Goal: Information Seeking & Learning: Learn about a topic

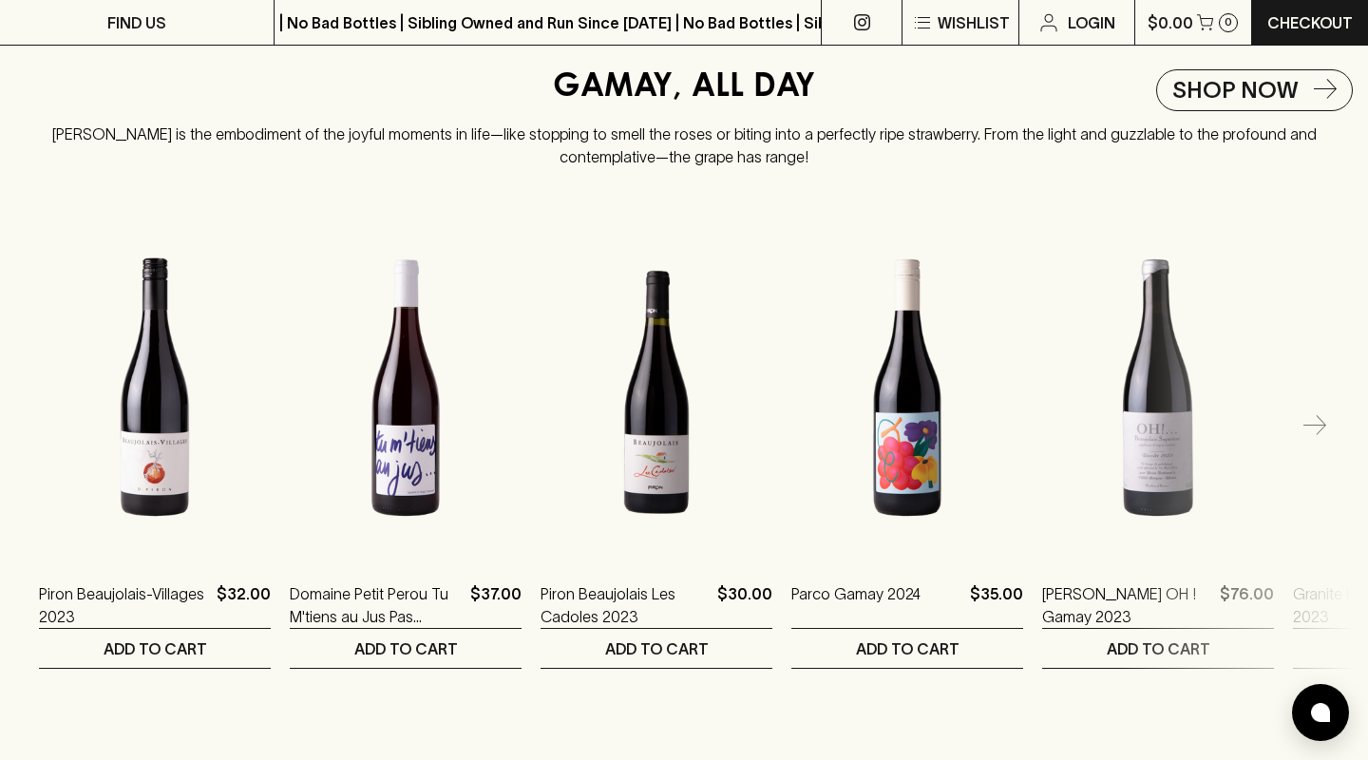
scroll to position [2335, 0]
click at [1319, 414] on icon "button" at bounding box center [1314, 425] width 23 height 23
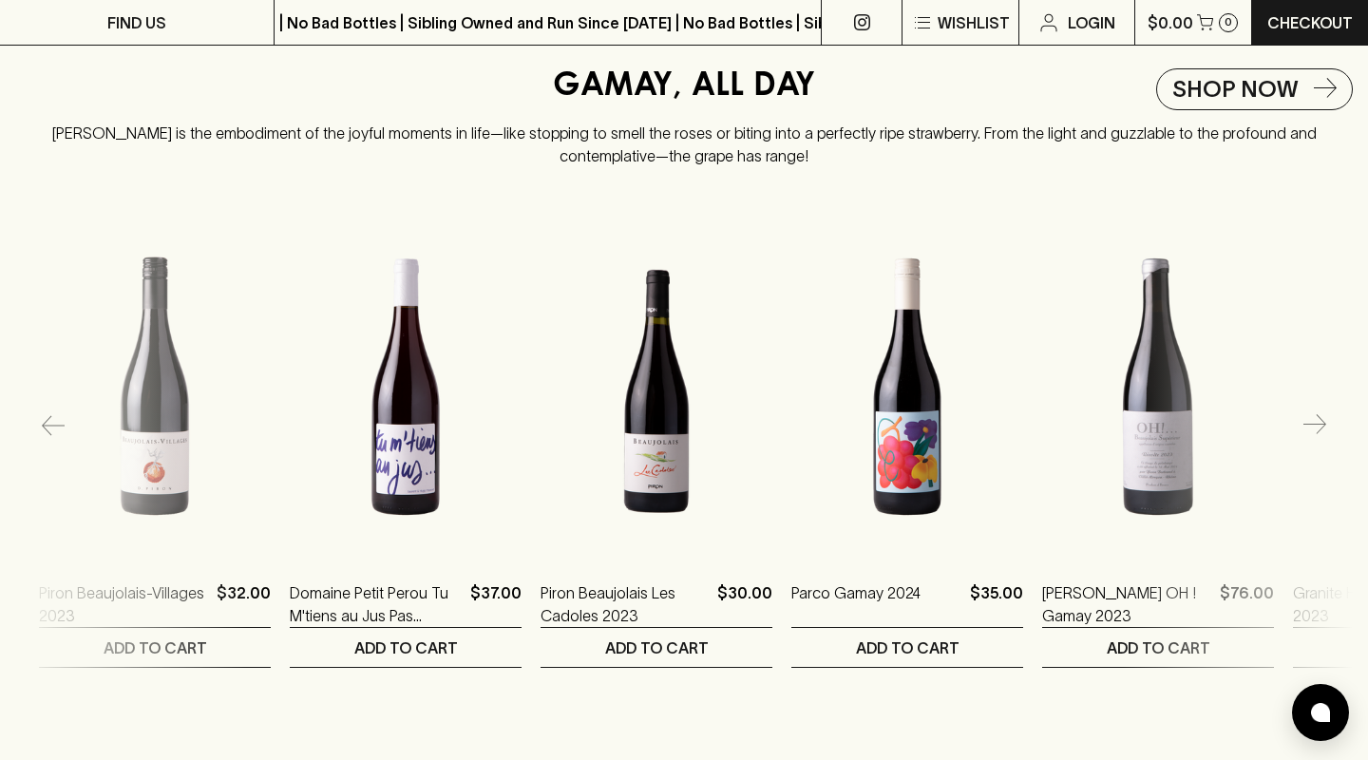
scroll to position [0, 251]
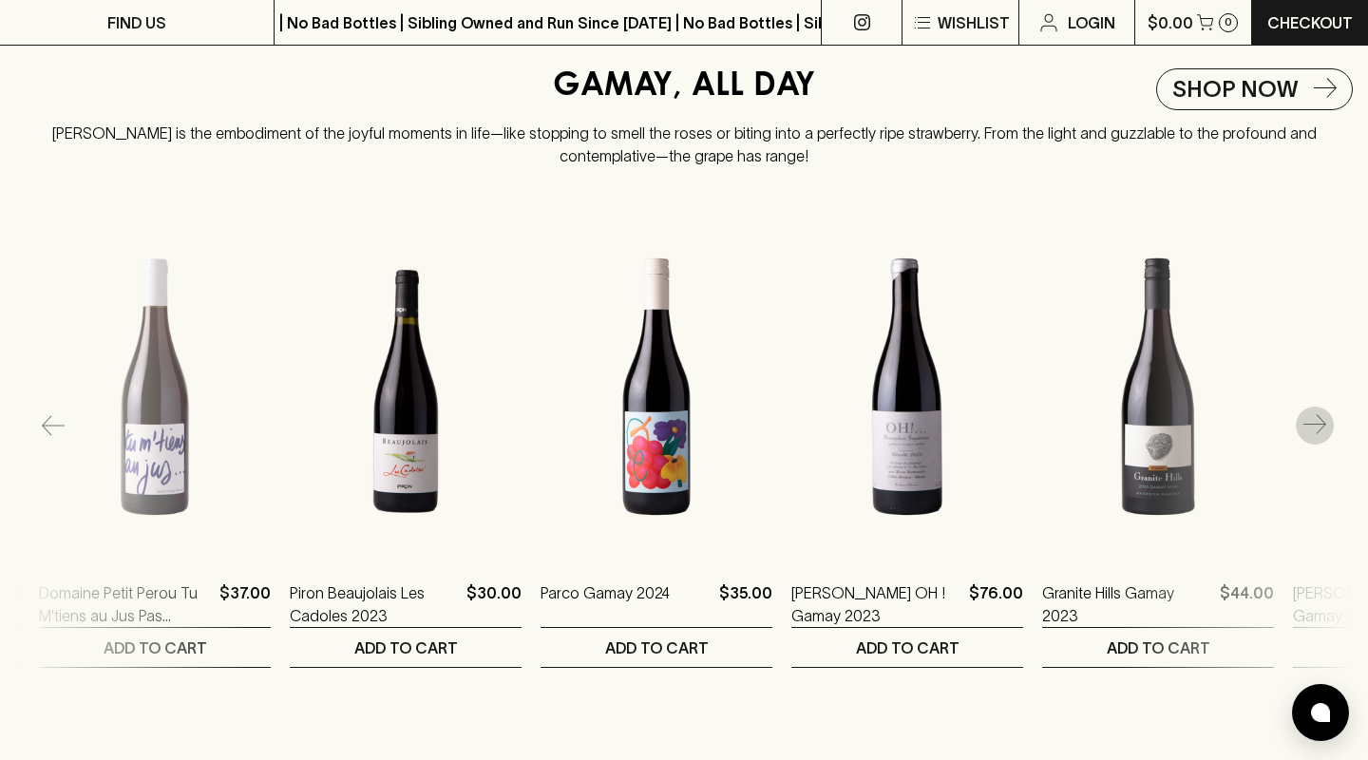
click at [1313, 424] on icon "button" at bounding box center [1314, 425] width 23 height 23
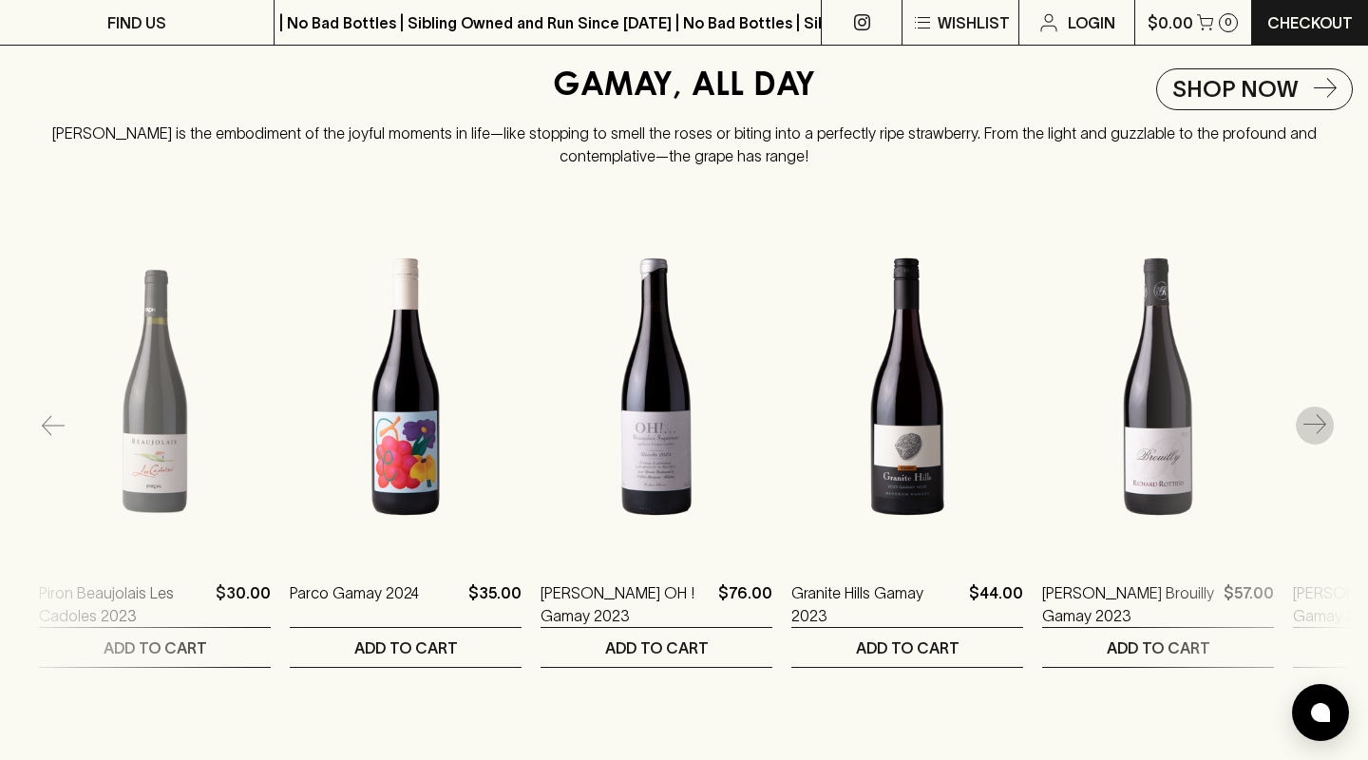
click at [1313, 421] on icon "button" at bounding box center [1314, 425] width 23 height 23
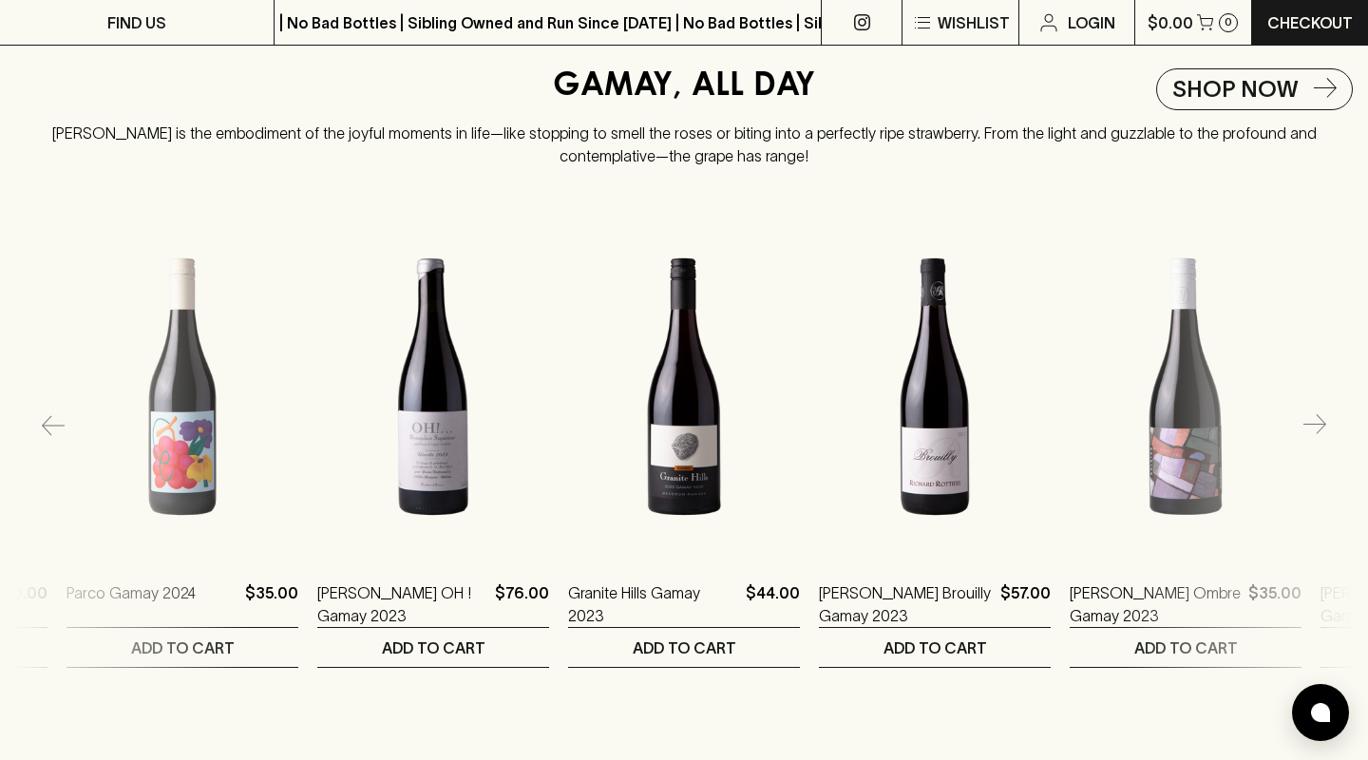
scroll to position [0, 752]
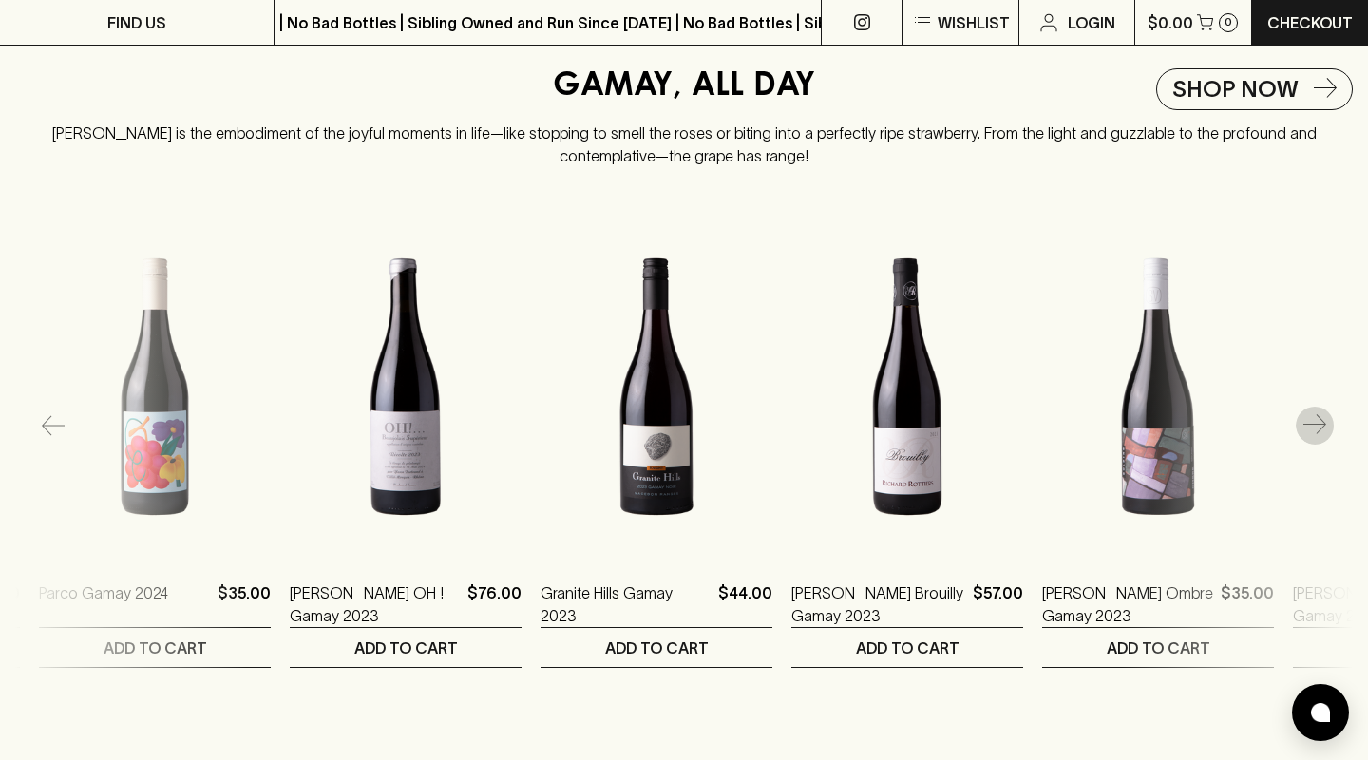
click at [1313, 421] on icon "button" at bounding box center [1314, 425] width 23 height 23
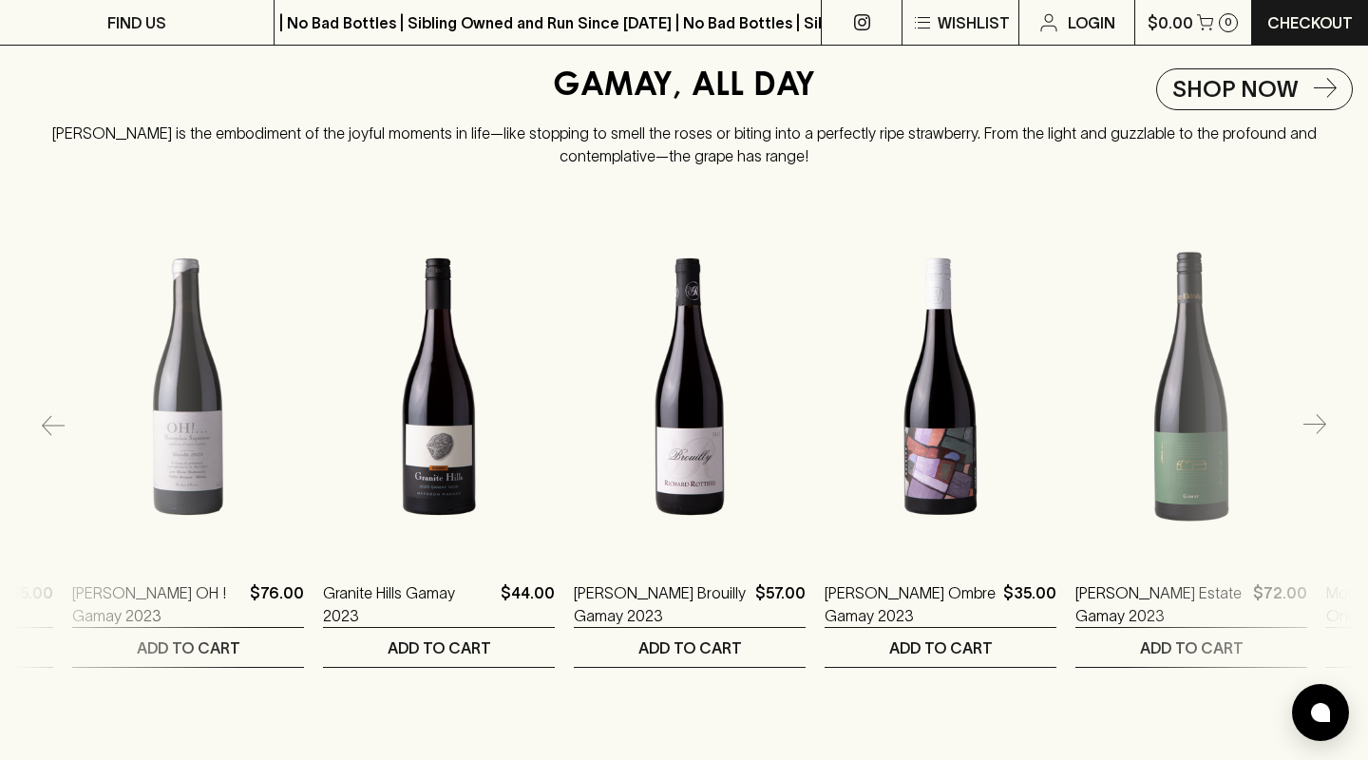
scroll to position [0, 1003]
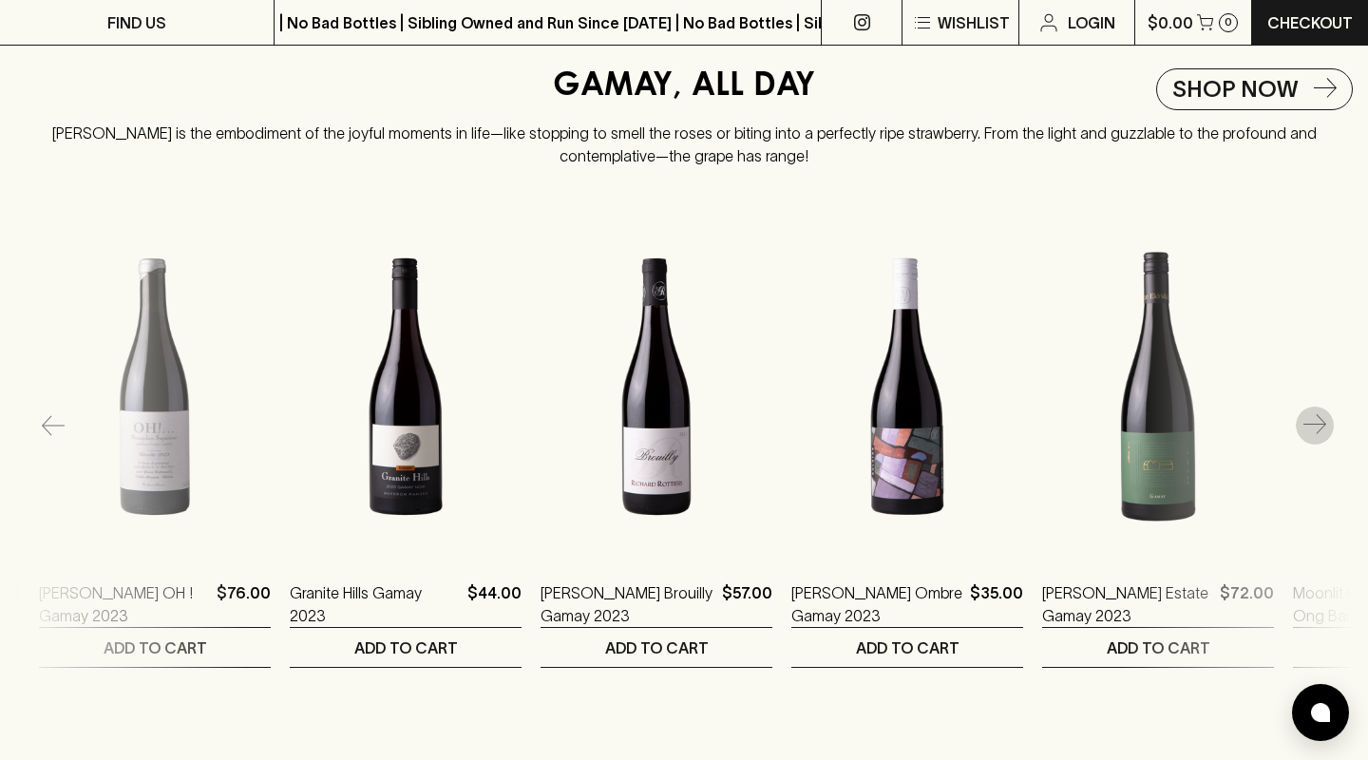
click at [1313, 421] on icon "button" at bounding box center [1314, 425] width 23 height 23
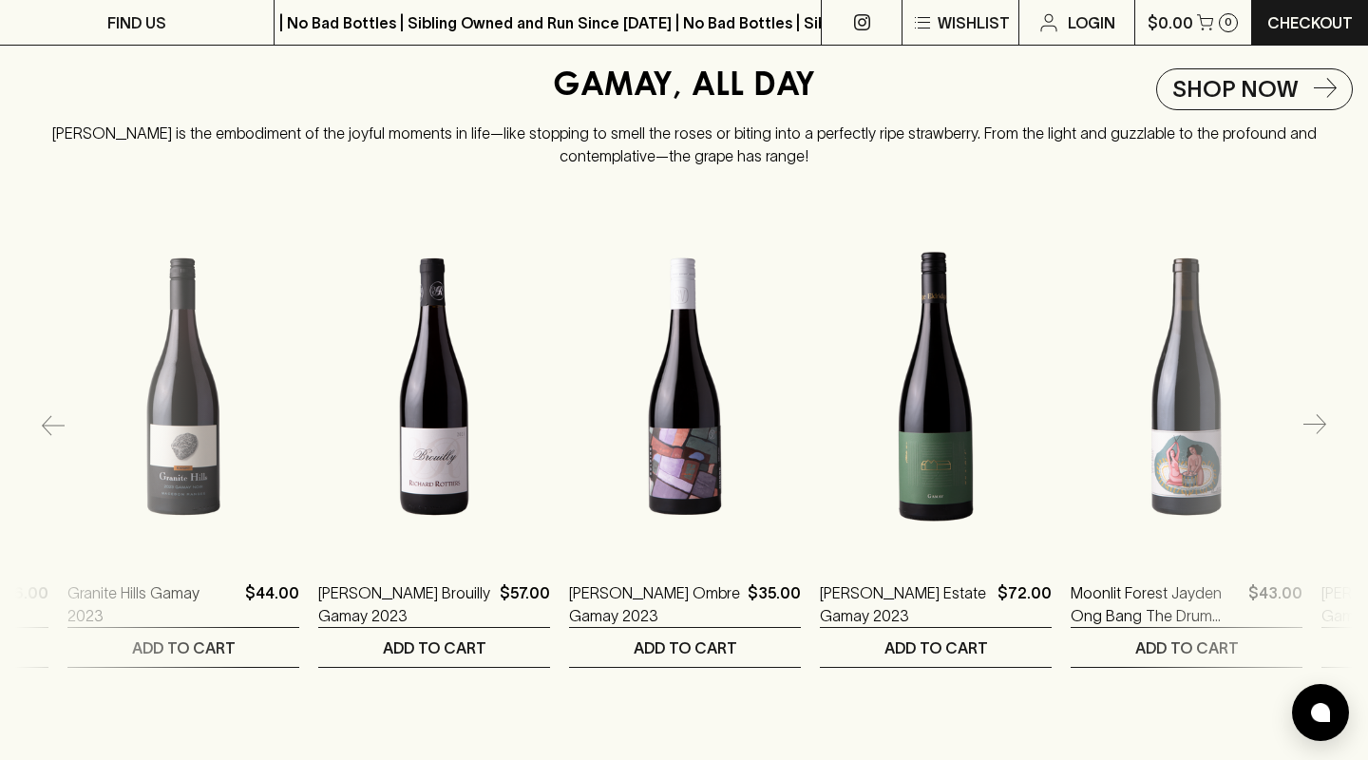
scroll to position [0, 1254]
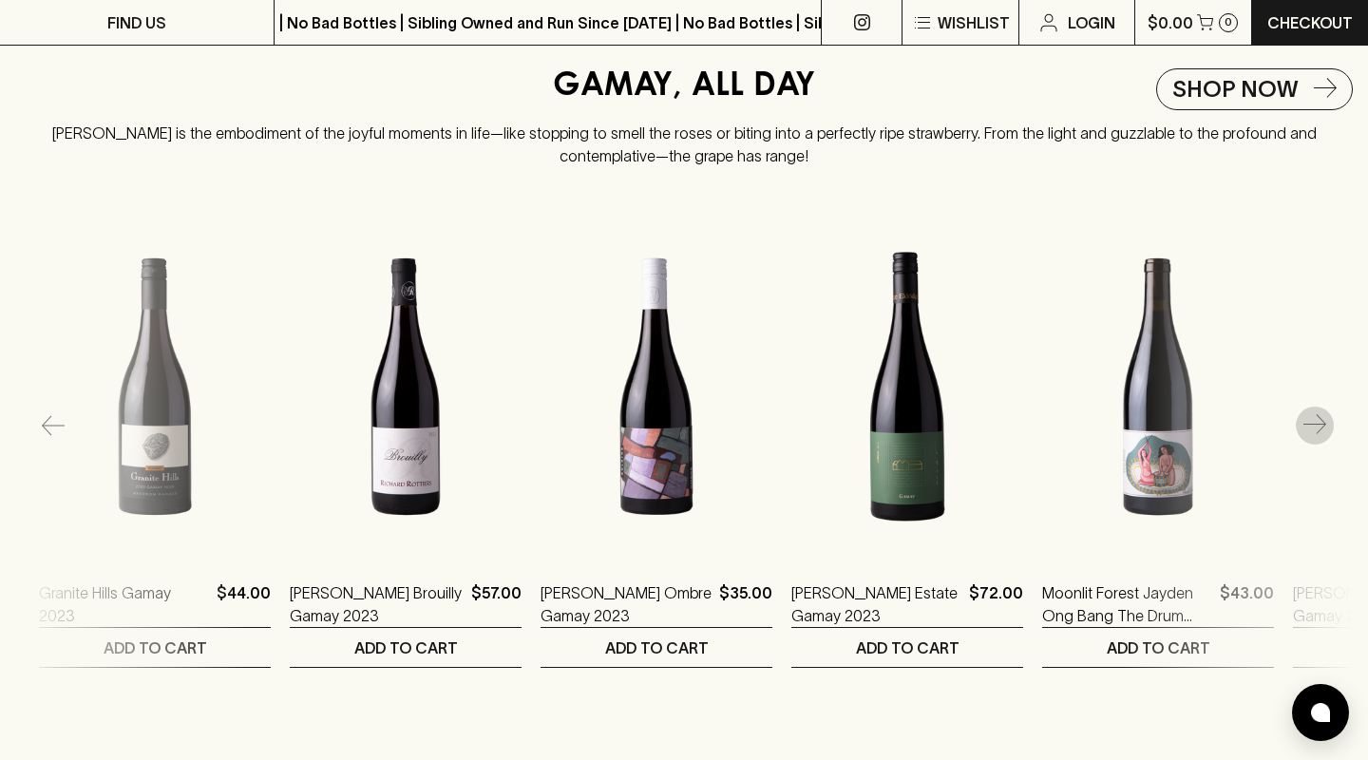
click at [1313, 421] on icon "button" at bounding box center [1314, 425] width 23 height 23
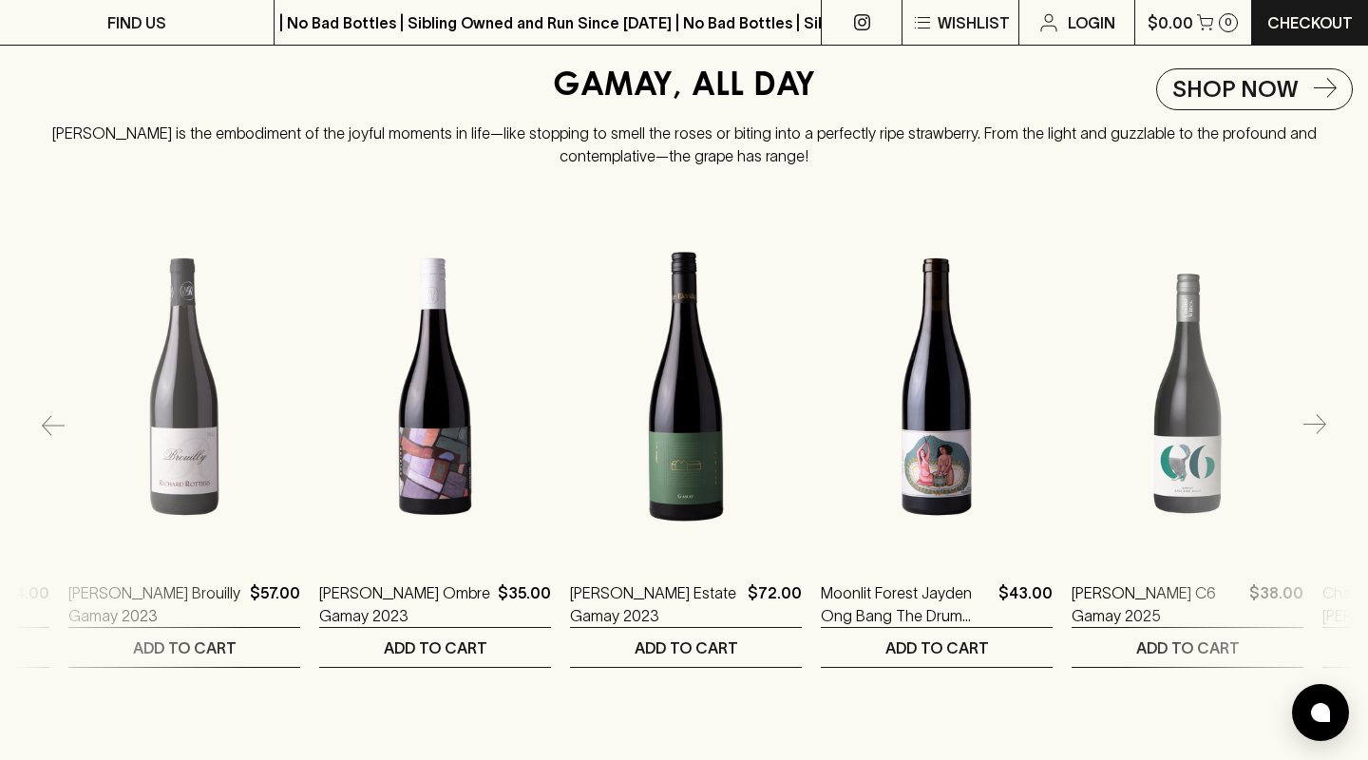
scroll to position [0, 1504]
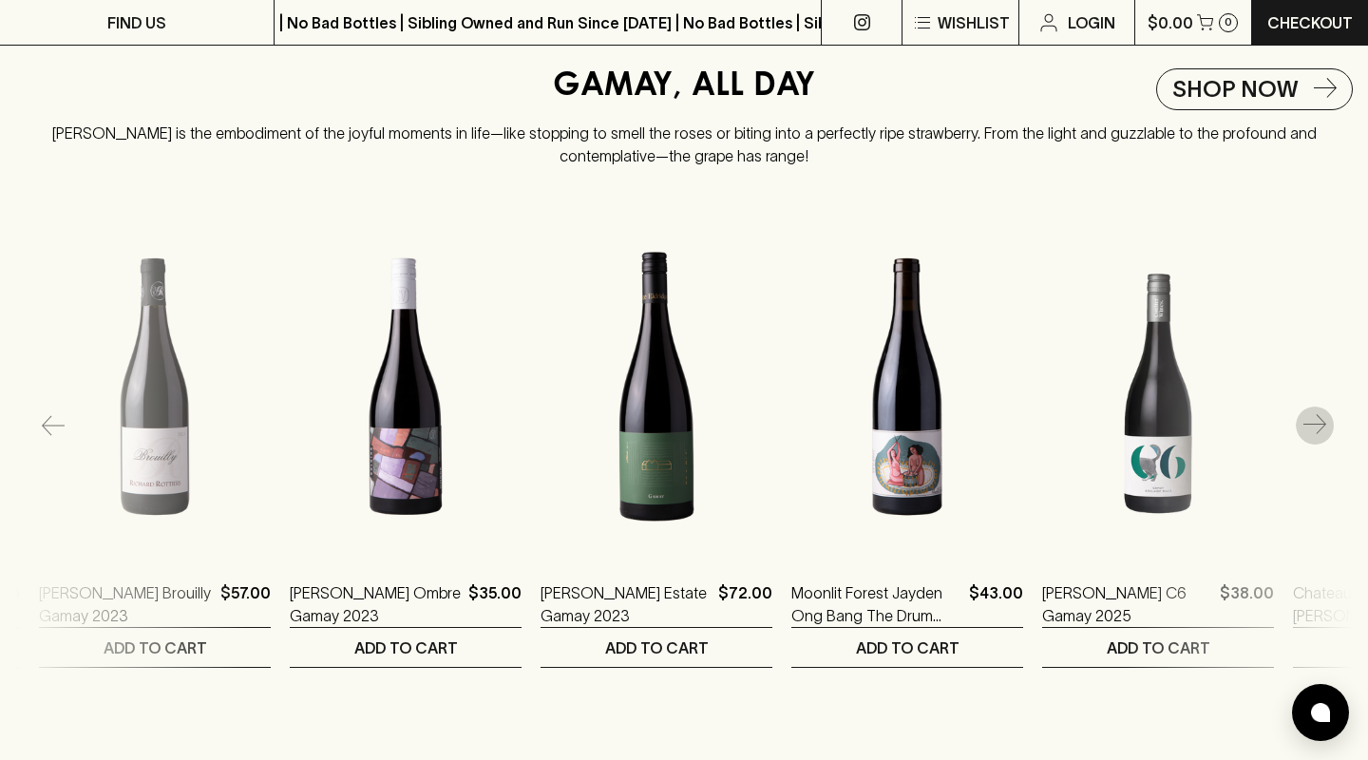
click at [1313, 421] on icon "button" at bounding box center [1314, 425] width 23 height 23
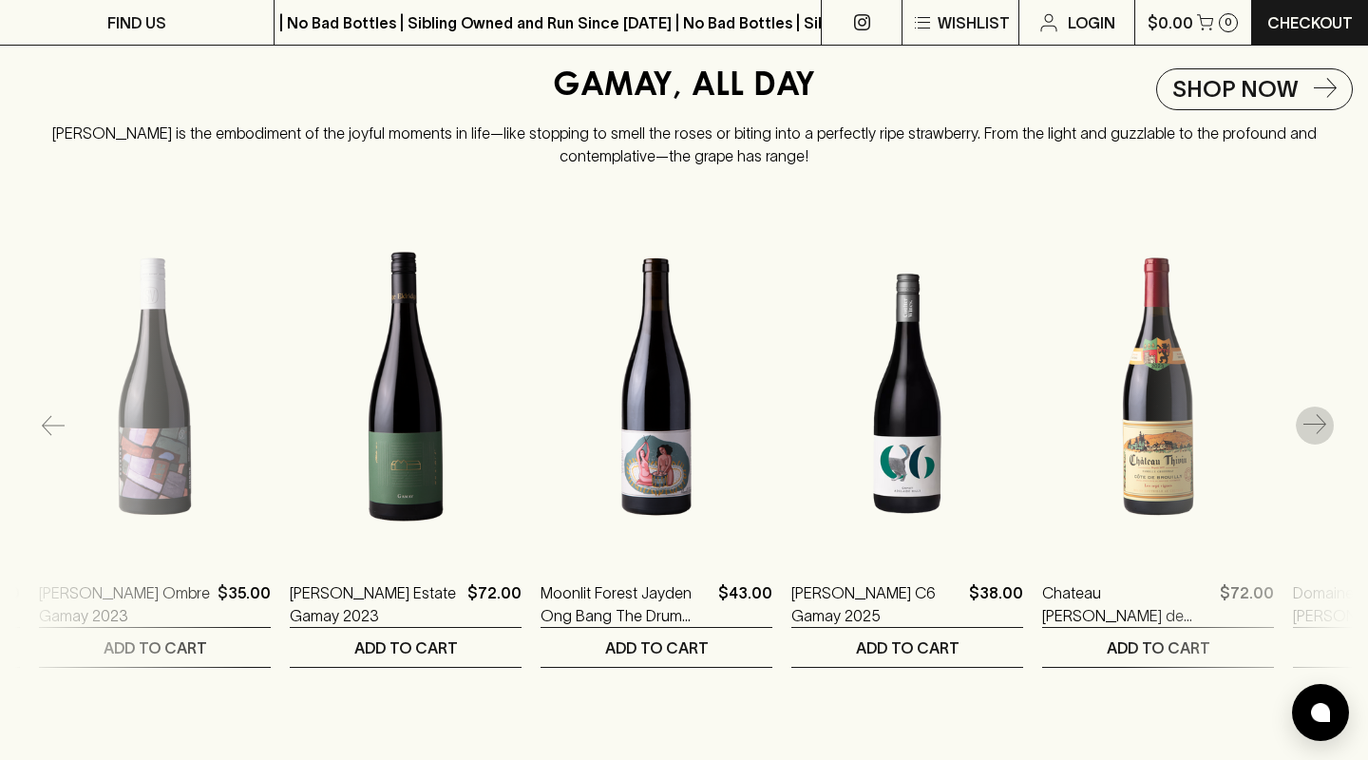
click at [1313, 420] on icon "button" at bounding box center [1314, 425] width 23 height 23
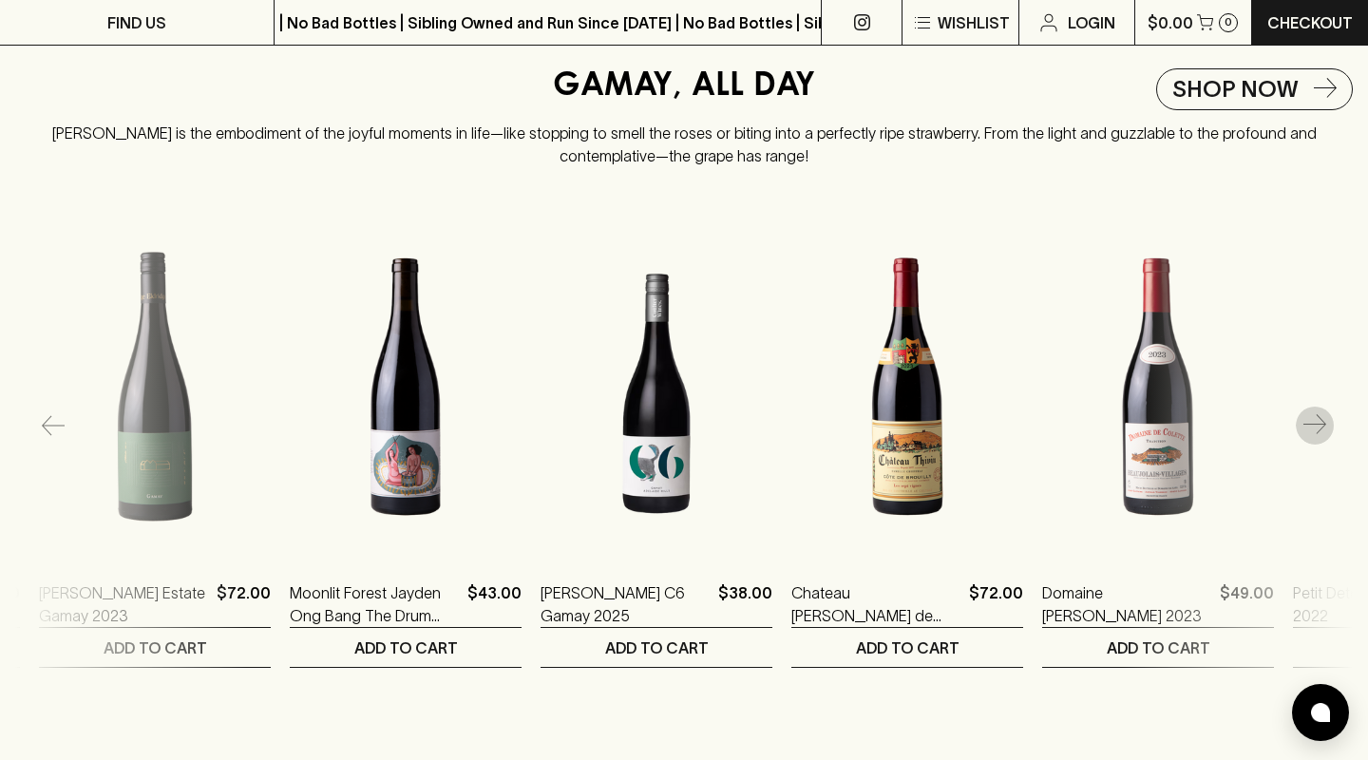
click at [1313, 420] on icon "button" at bounding box center [1314, 425] width 23 height 23
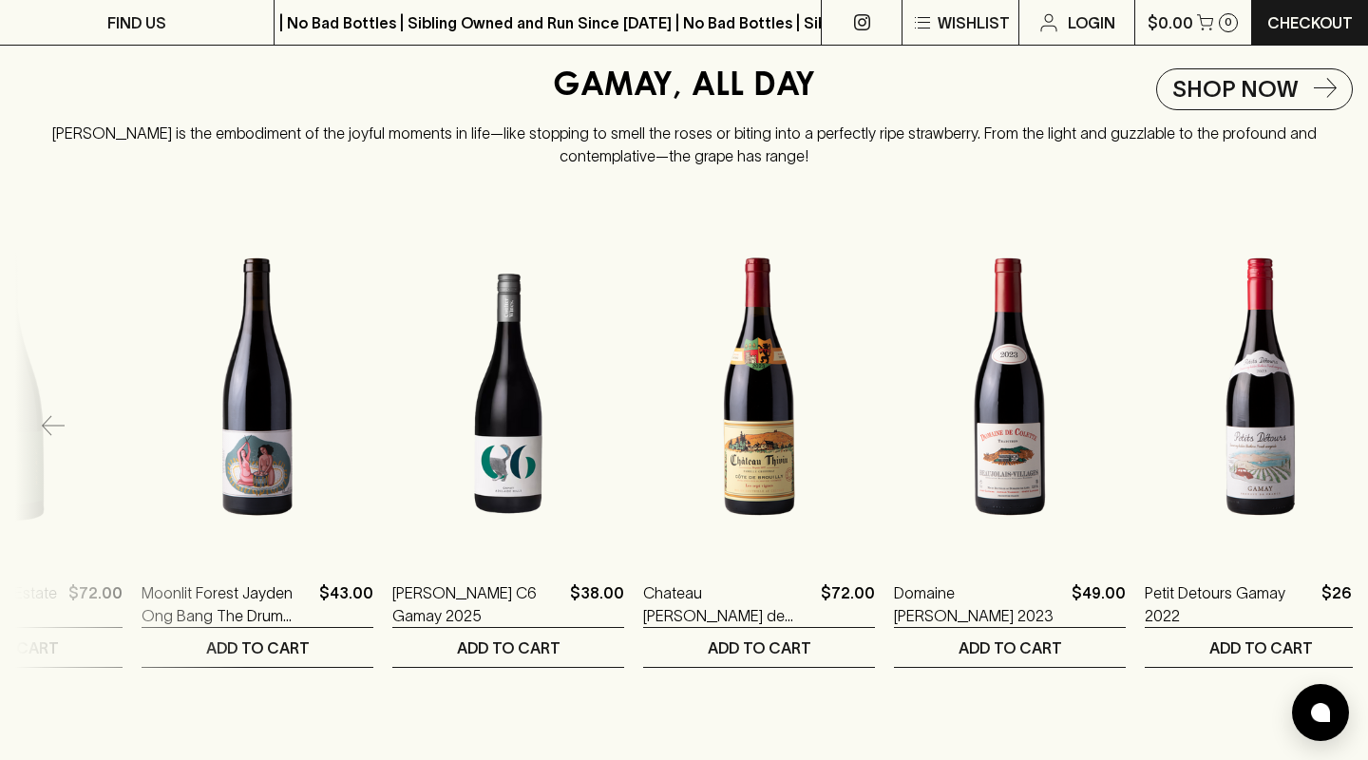
click at [1313, 420] on img at bounding box center [1261, 386] width 232 height 332
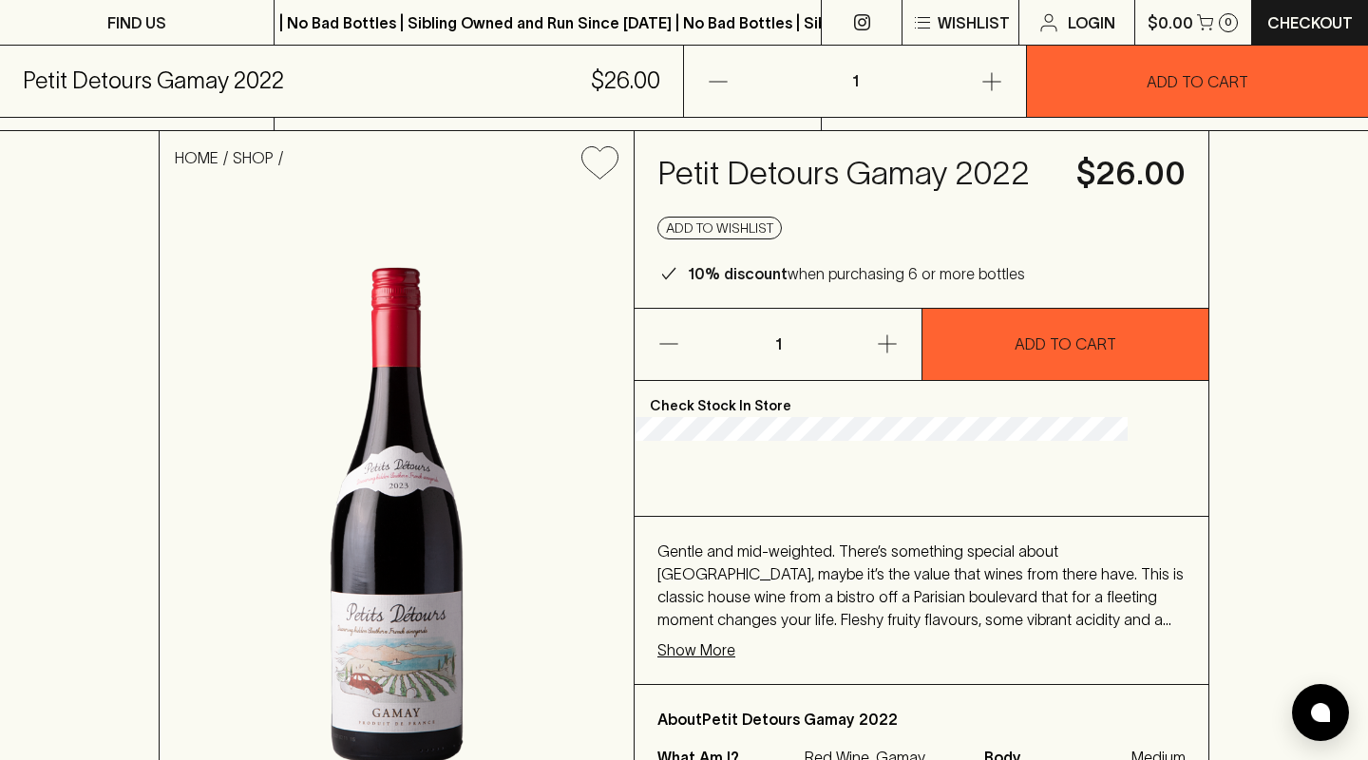
scroll to position [484, 0]
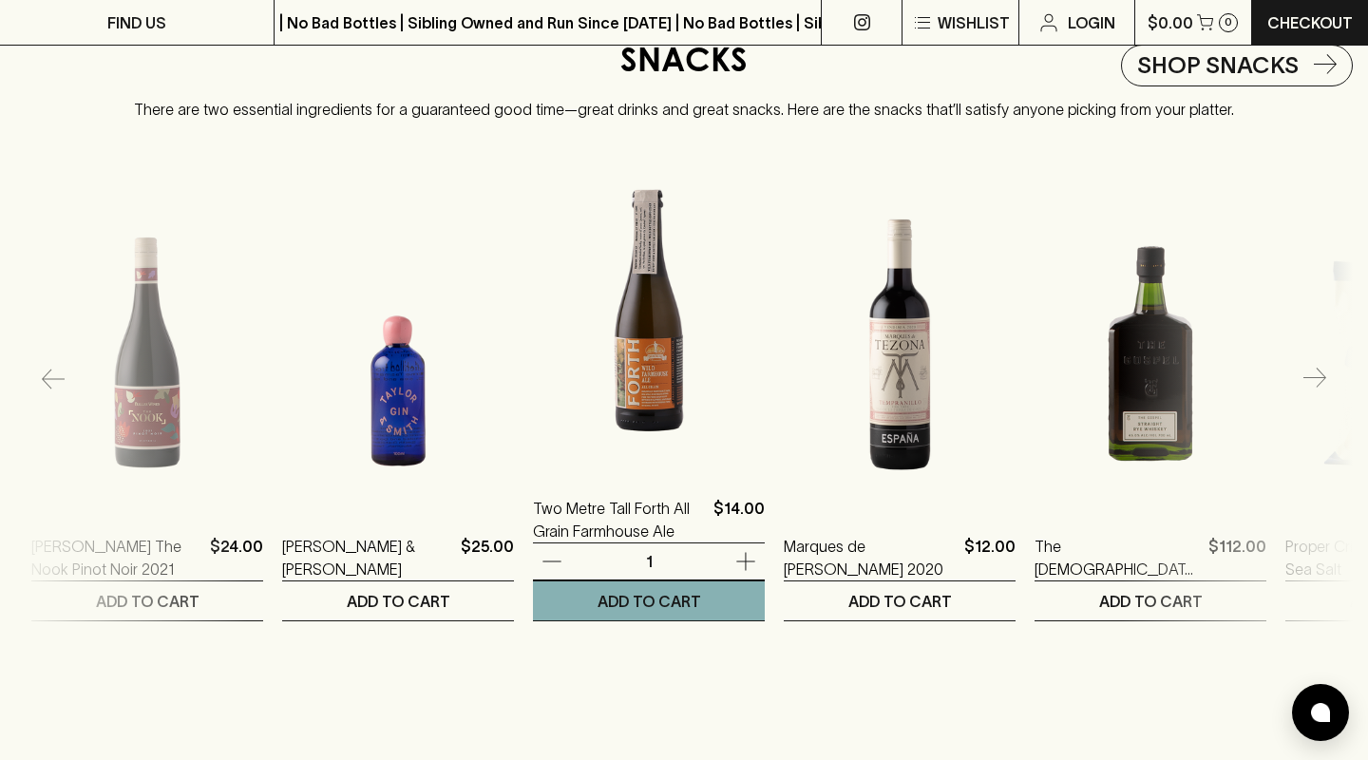
scroll to position [3772, 0]
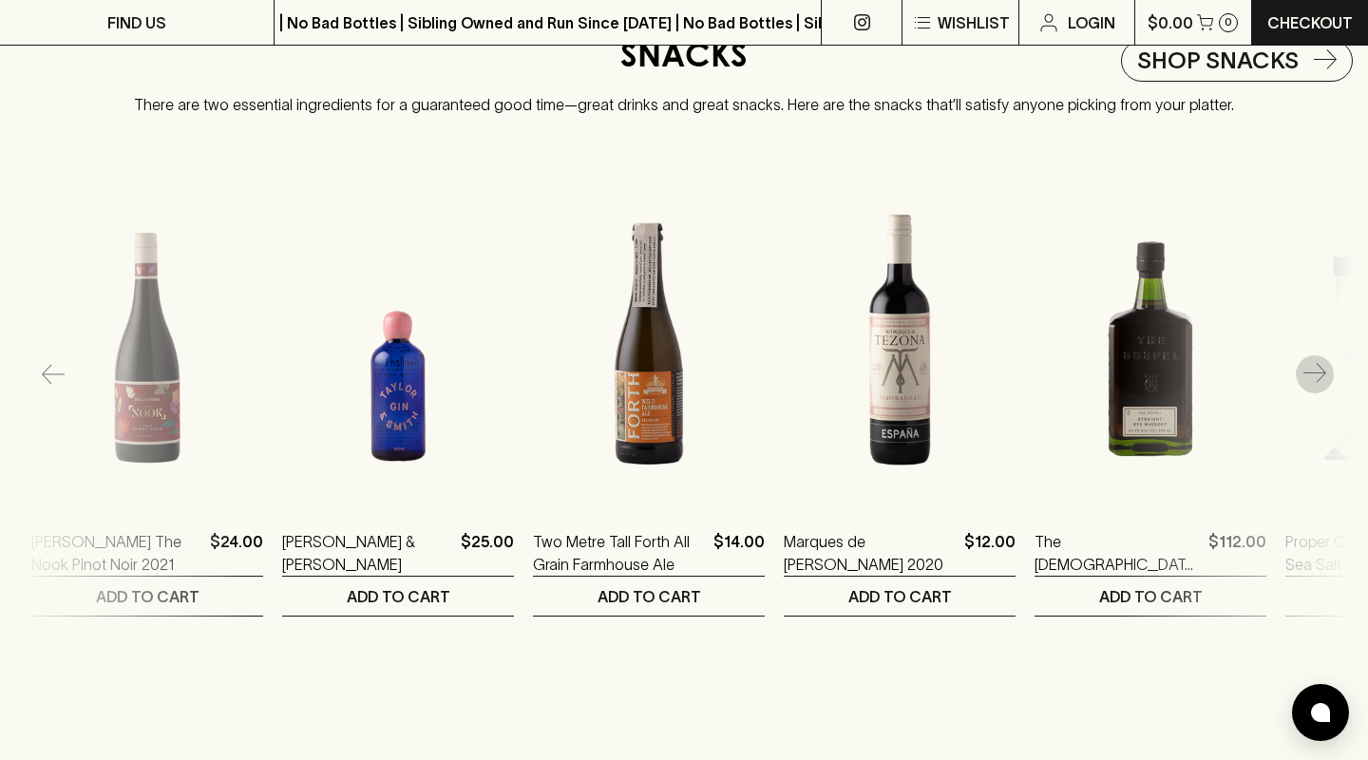
click at [1315, 365] on icon "button" at bounding box center [1314, 374] width 23 height 23
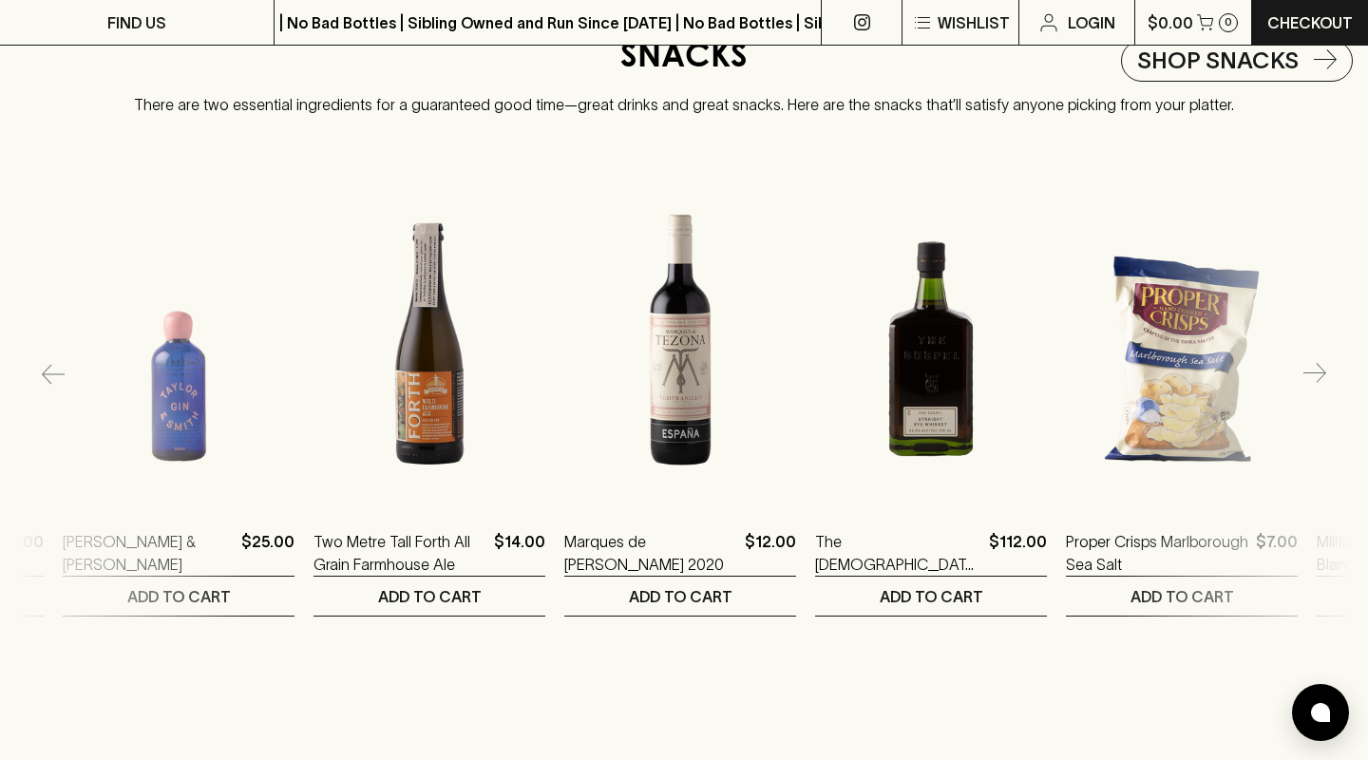
scroll to position [0, 258]
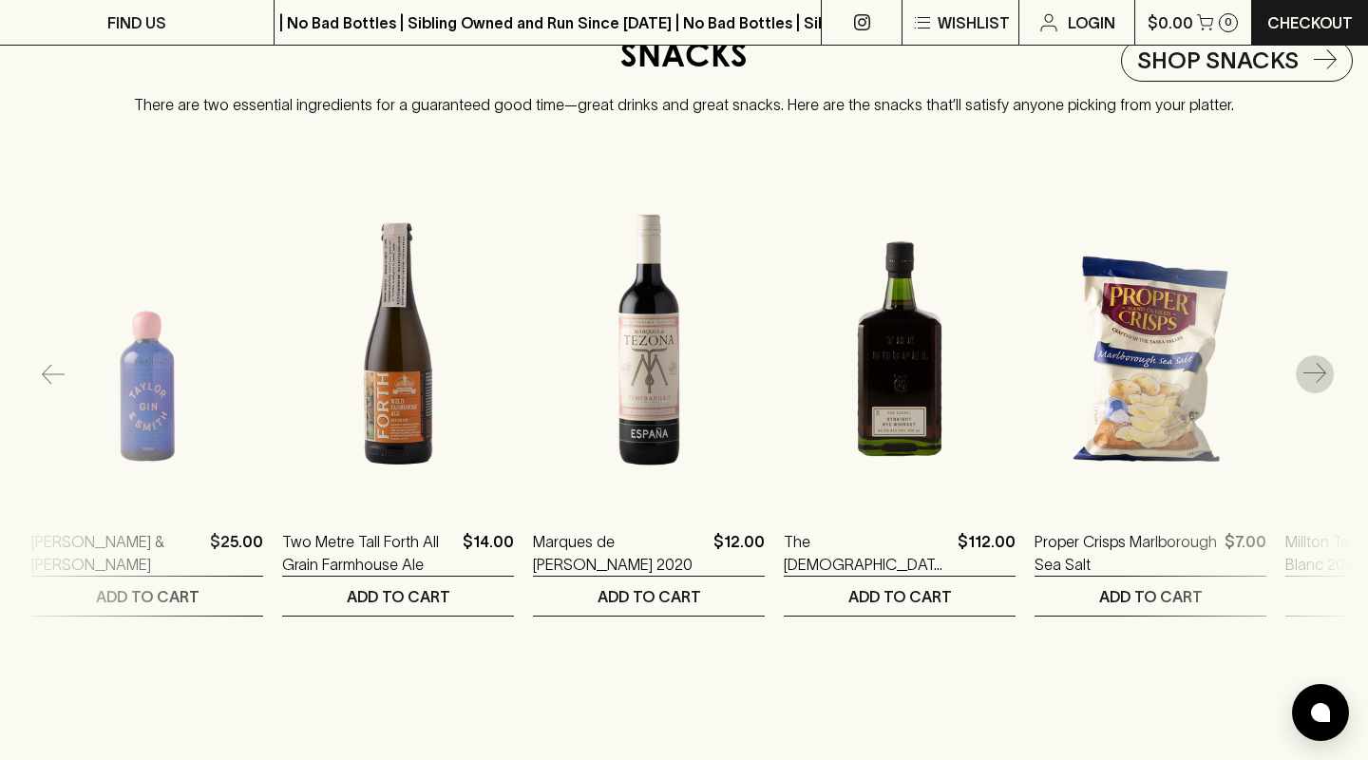
click at [1315, 365] on icon "button" at bounding box center [1314, 374] width 23 height 23
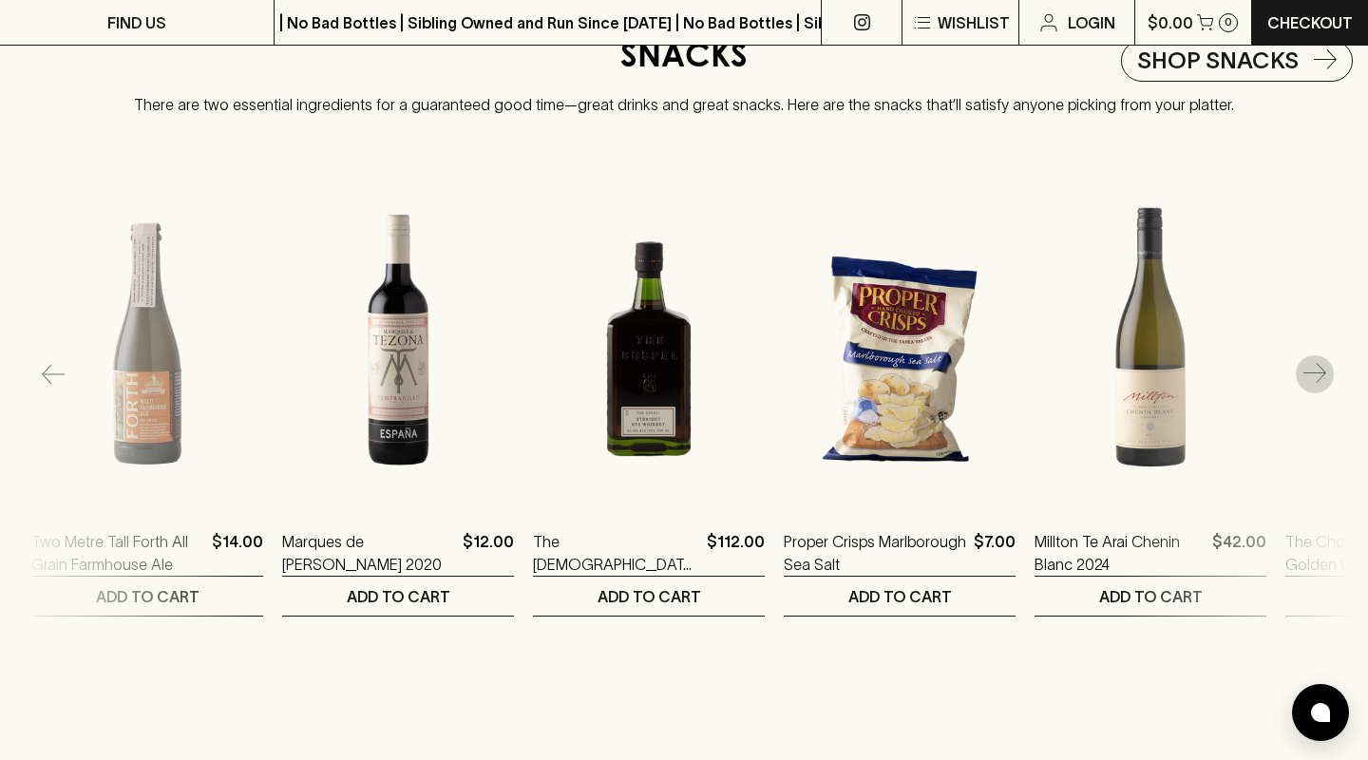
click at [1315, 365] on icon "button" at bounding box center [1314, 374] width 23 height 23
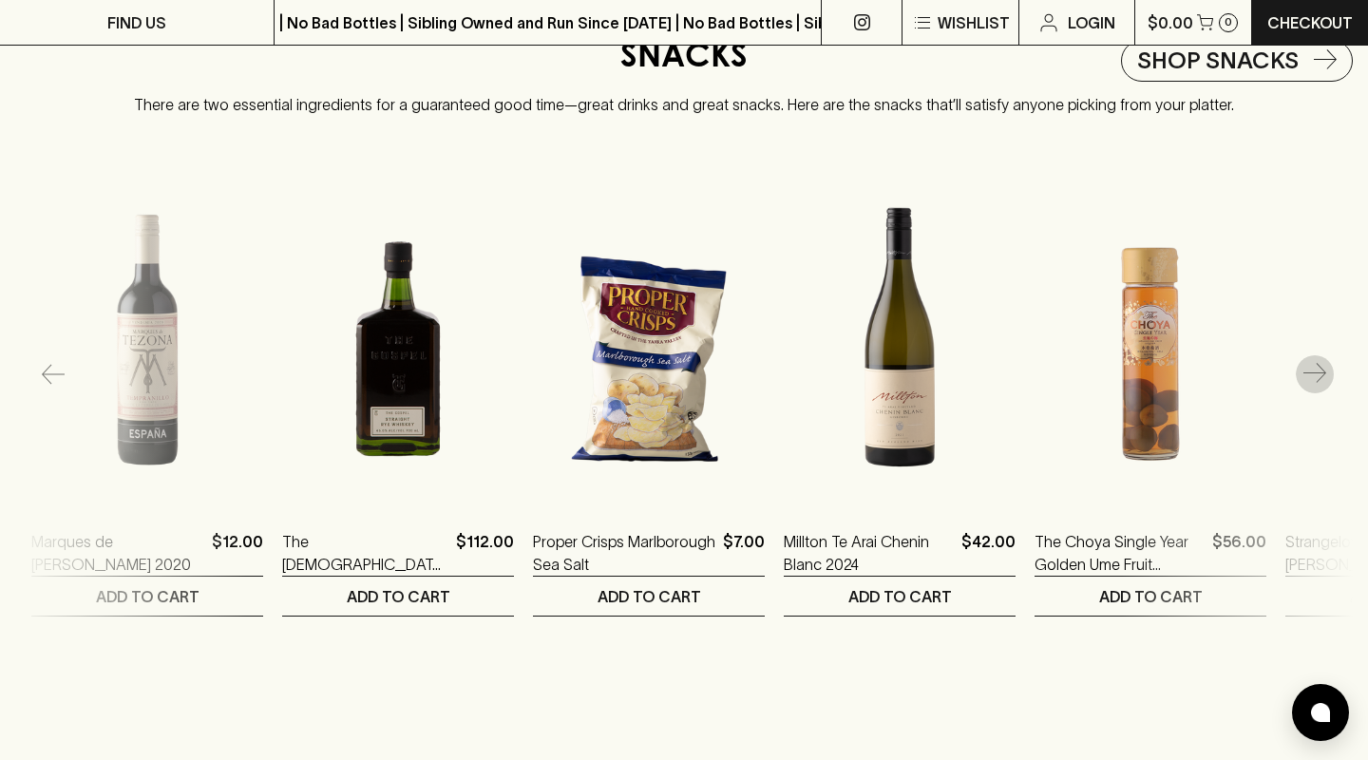
click at [1315, 365] on icon "button" at bounding box center [1314, 374] width 23 height 23
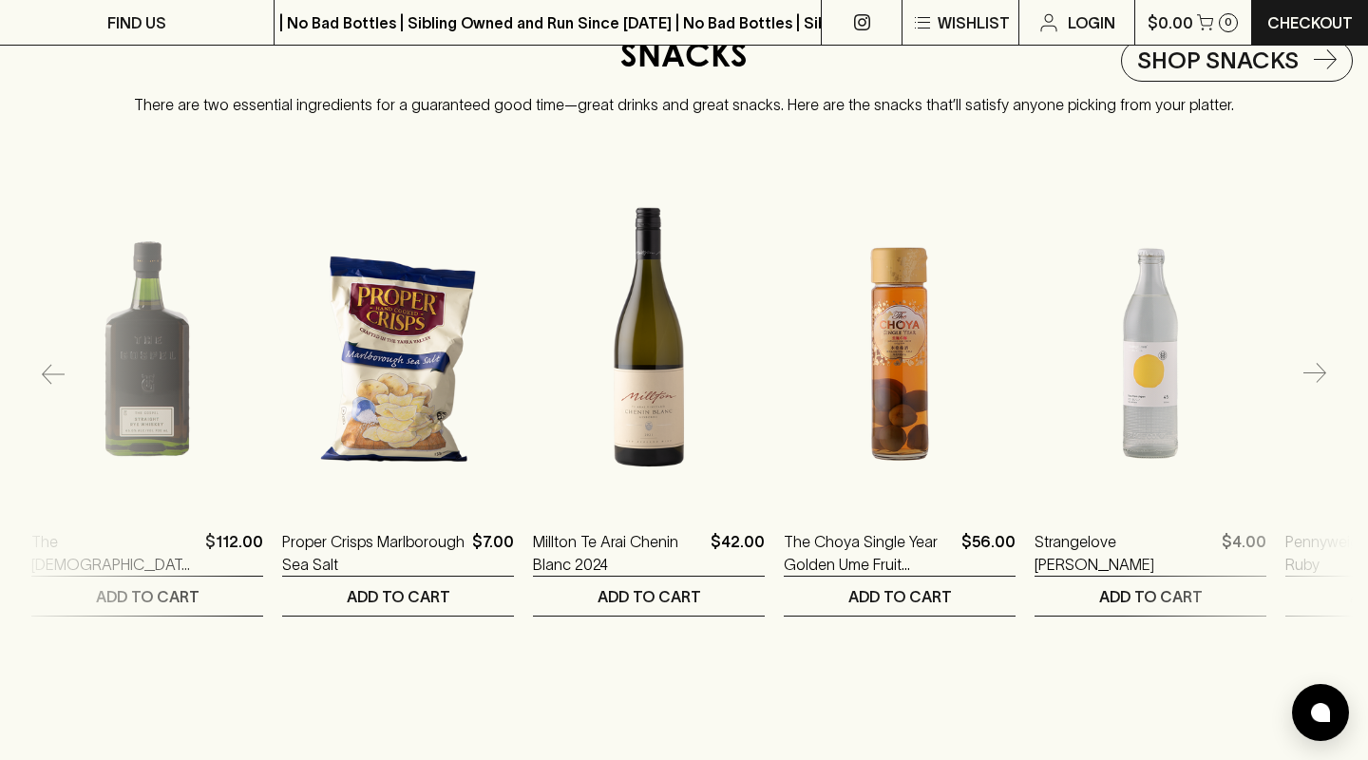
click at [1315, 365] on icon "button" at bounding box center [1314, 374] width 23 height 23
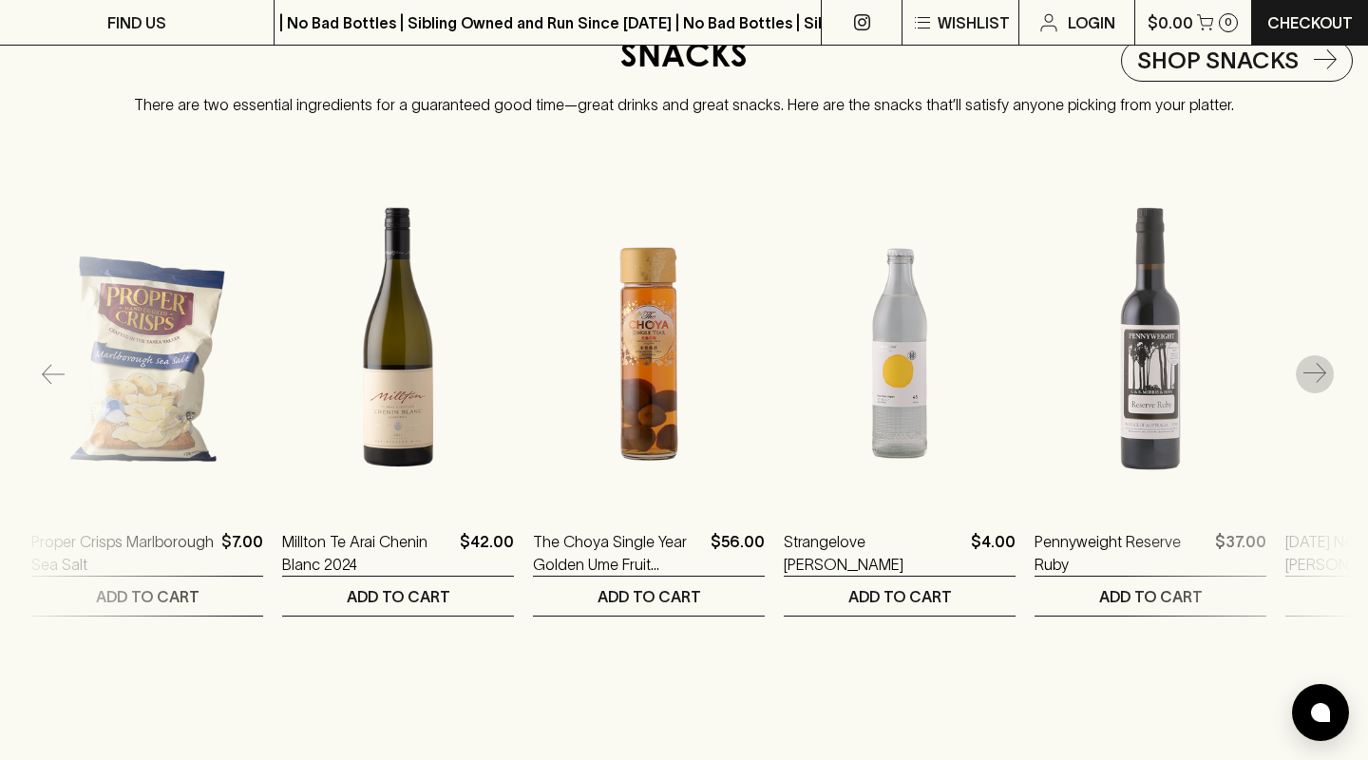
click at [1315, 365] on icon "button" at bounding box center [1314, 374] width 23 height 23
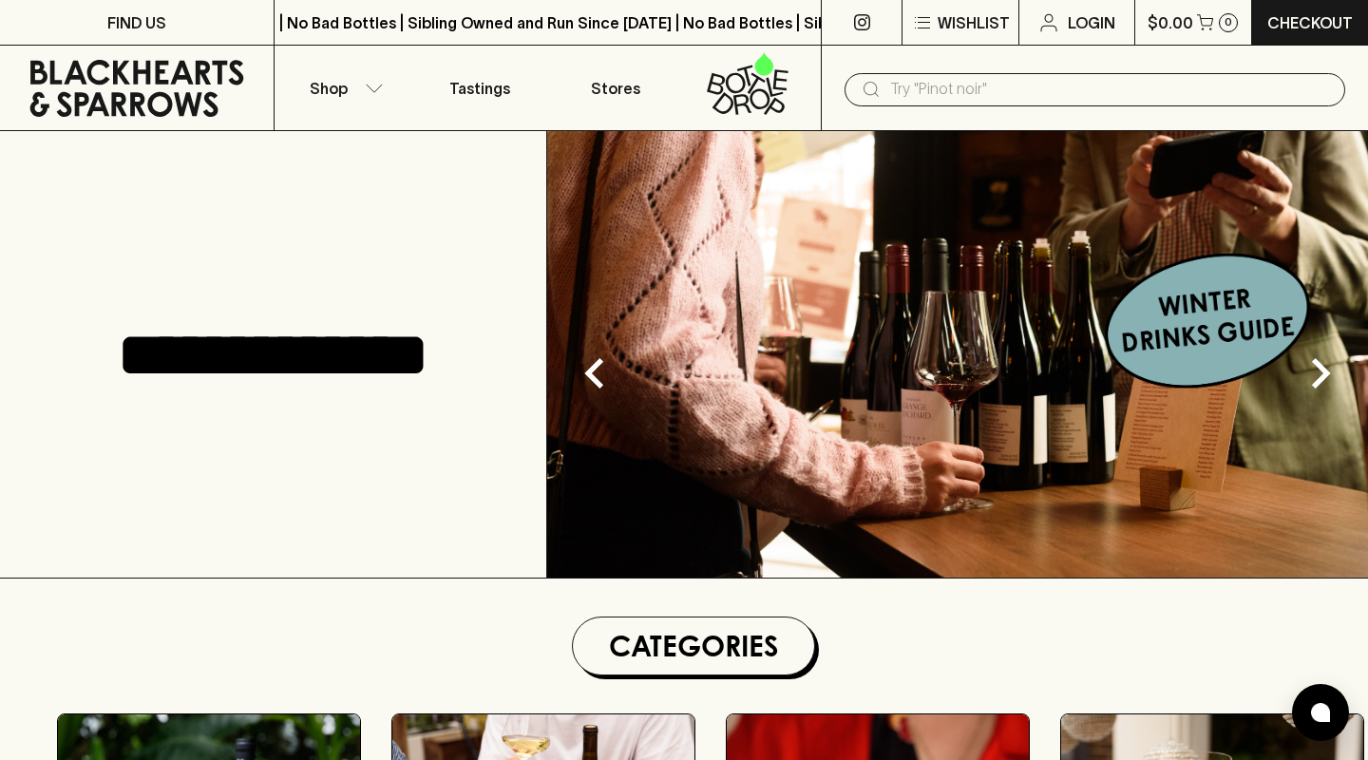
scroll to position [0, 0]
click at [335, 85] on p "Shop" at bounding box center [329, 88] width 38 height 23
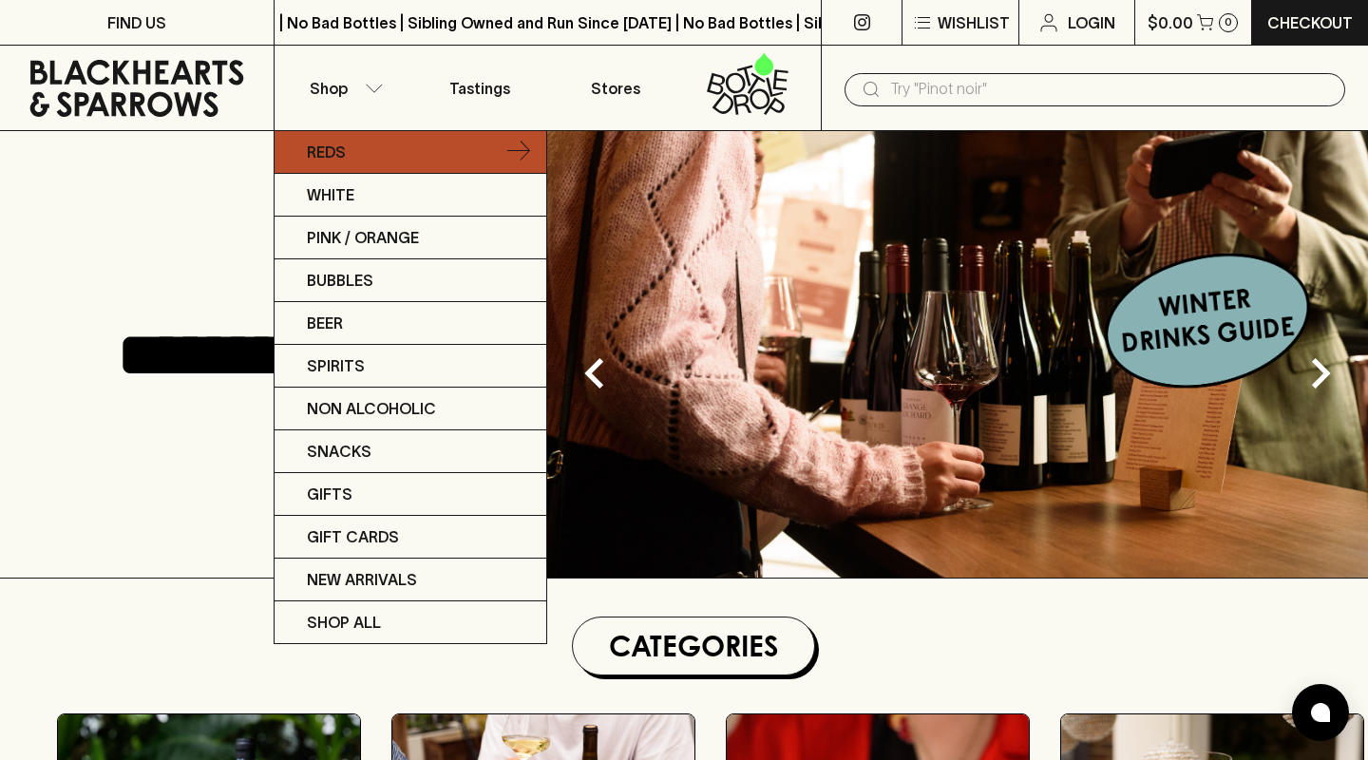
click at [520, 144] on icon at bounding box center [518, 152] width 23 height 23
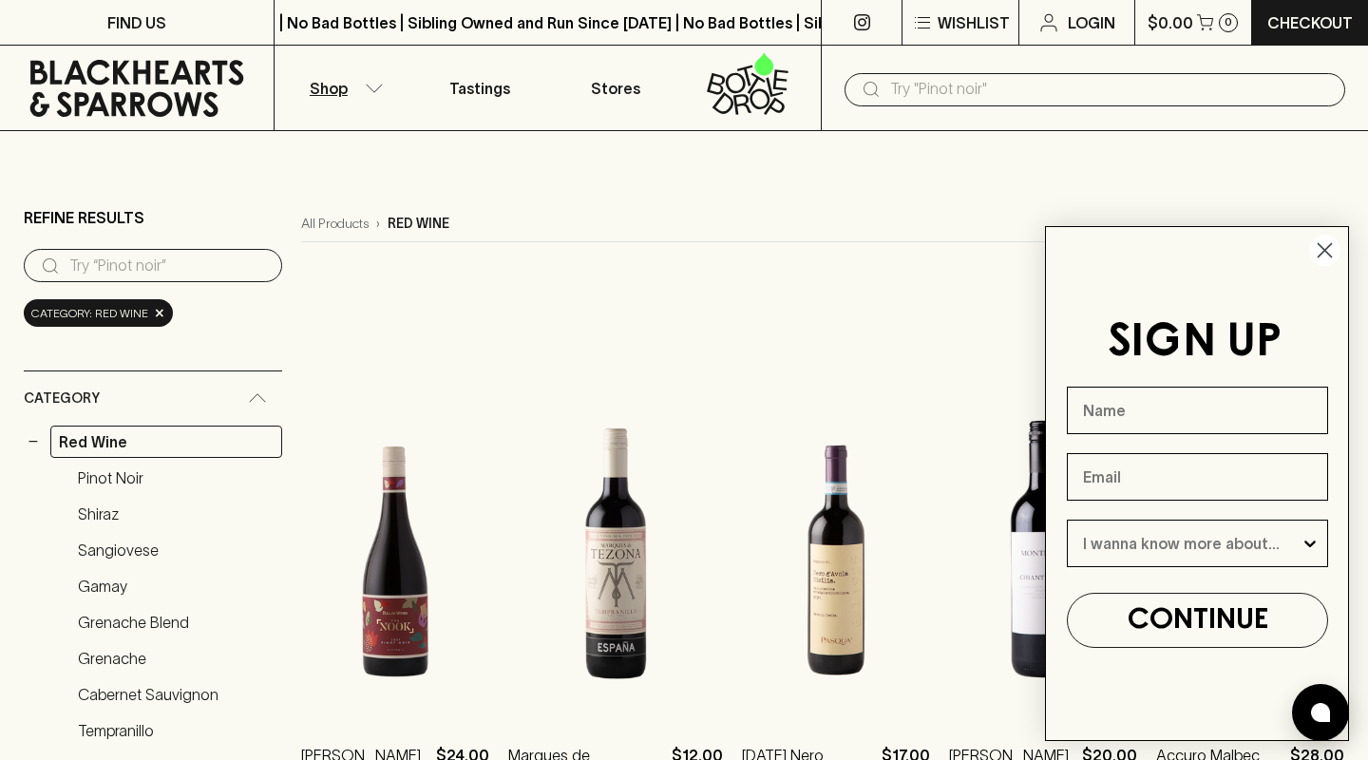
click at [1320, 248] on circle "Close dialog" at bounding box center [1324, 250] width 31 height 31
click at [1325, 242] on circle "Close dialog" at bounding box center [1324, 250] width 31 height 31
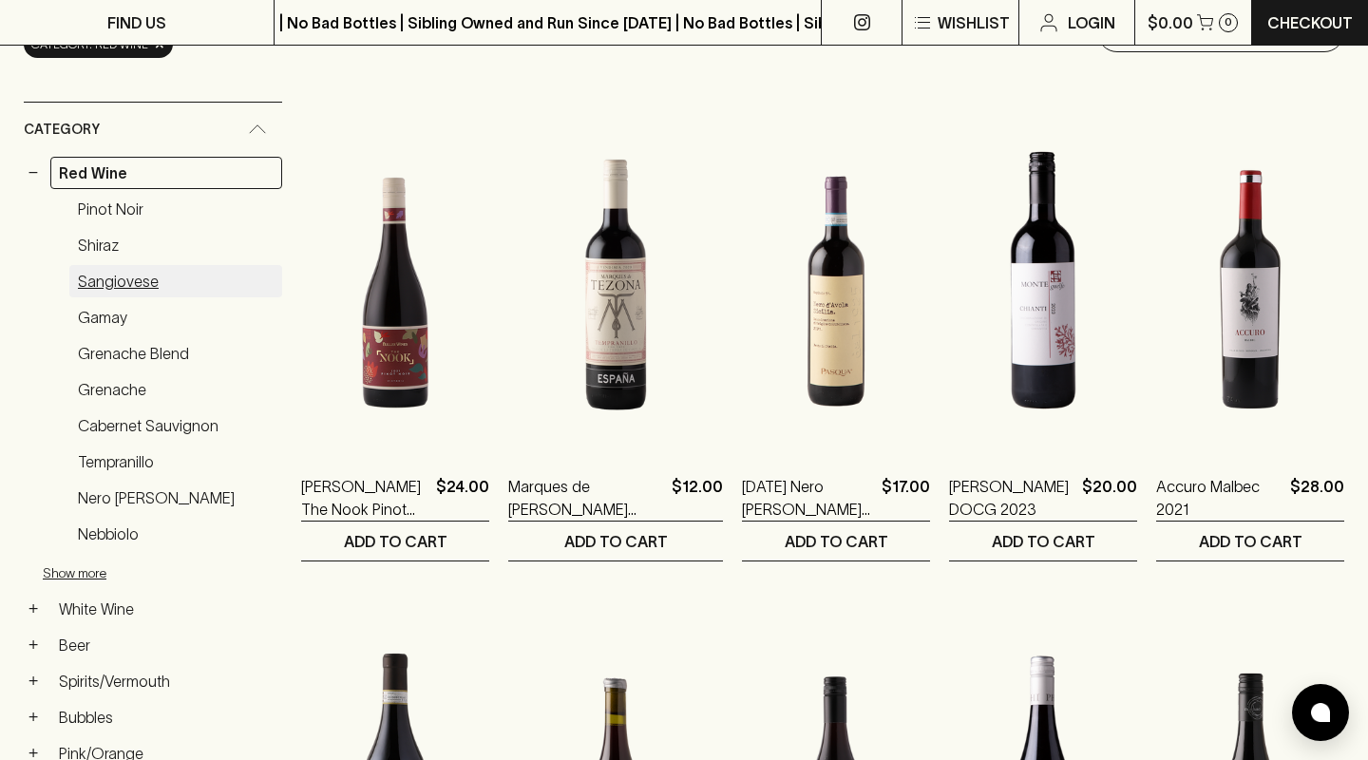
scroll to position [275, 0]
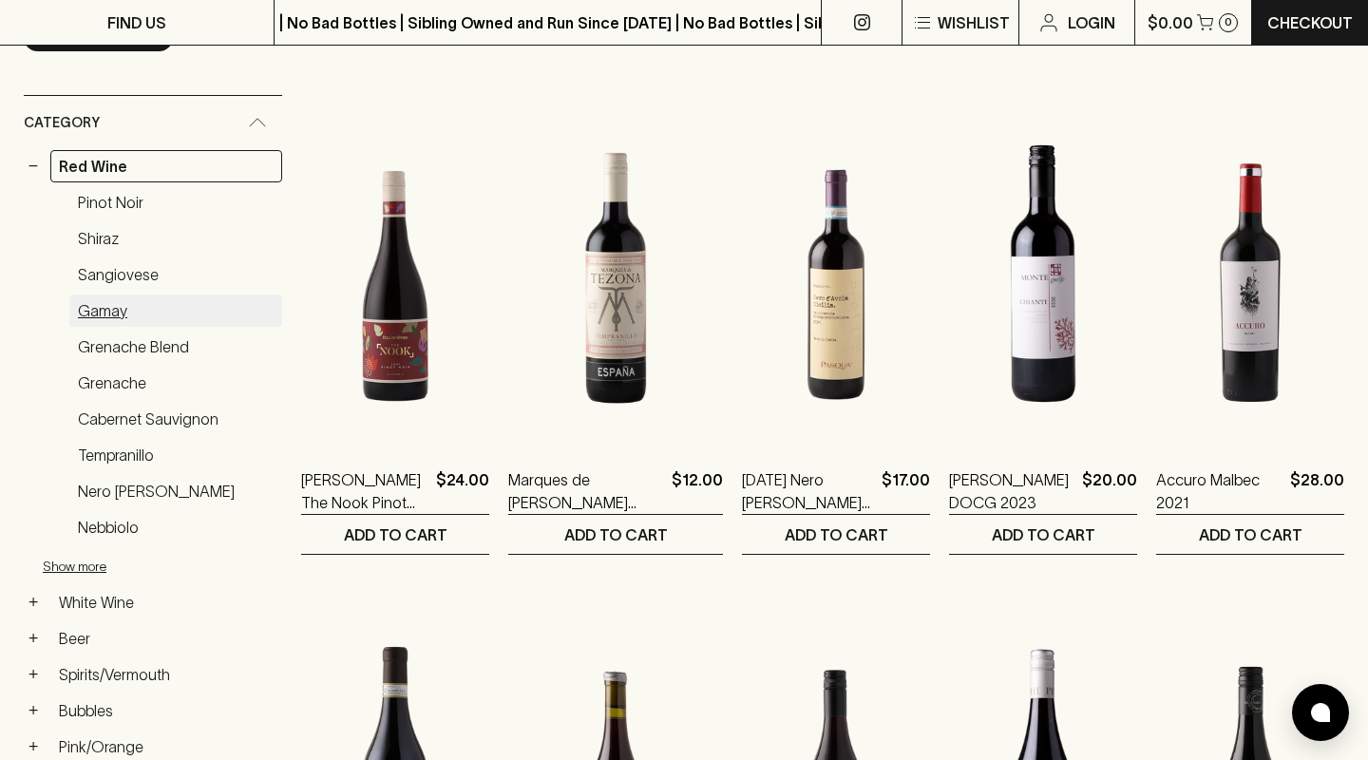
click at [111, 309] on link "Gamay" at bounding box center [175, 310] width 213 height 32
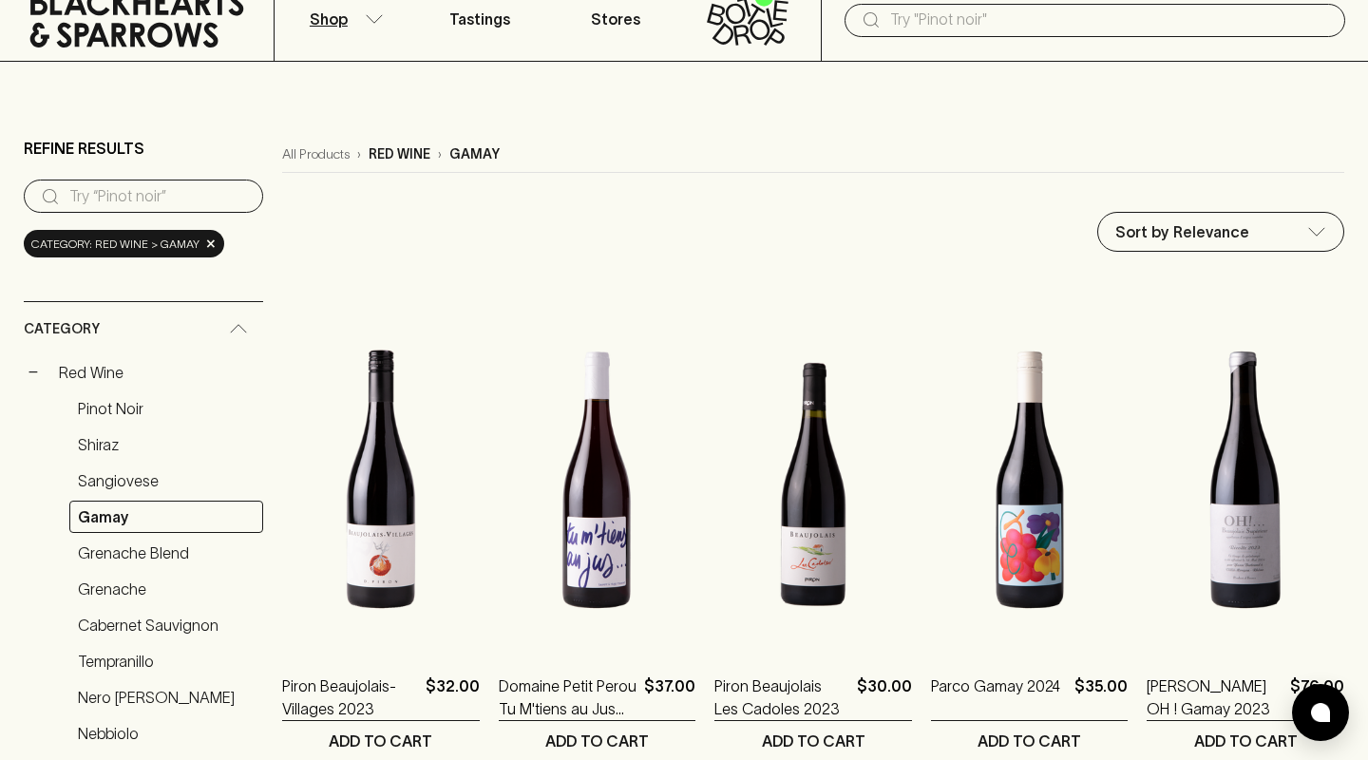
scroll to position [68, 0]
click at [119, 590] on link "Grenache" at bounding box center [166, 590] width 194 height 32
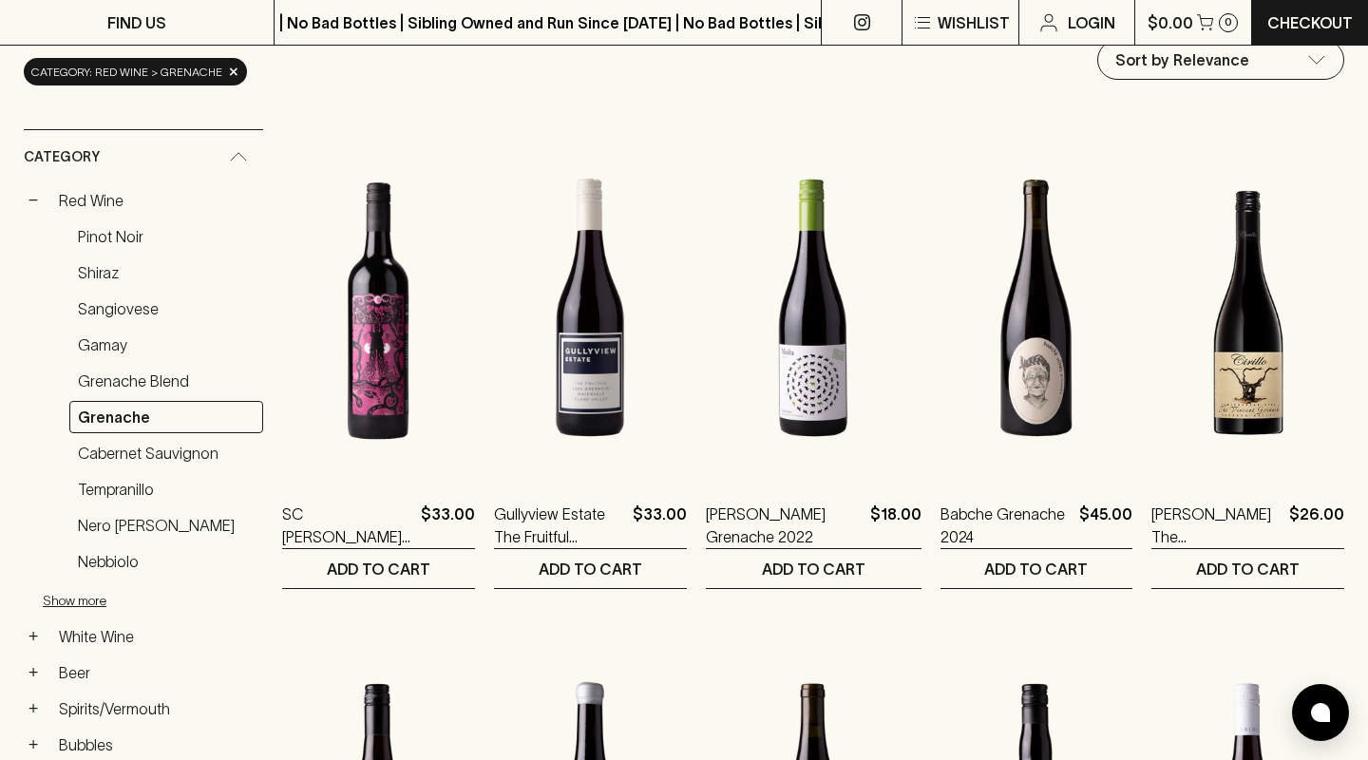
scroll to position [240, 0]
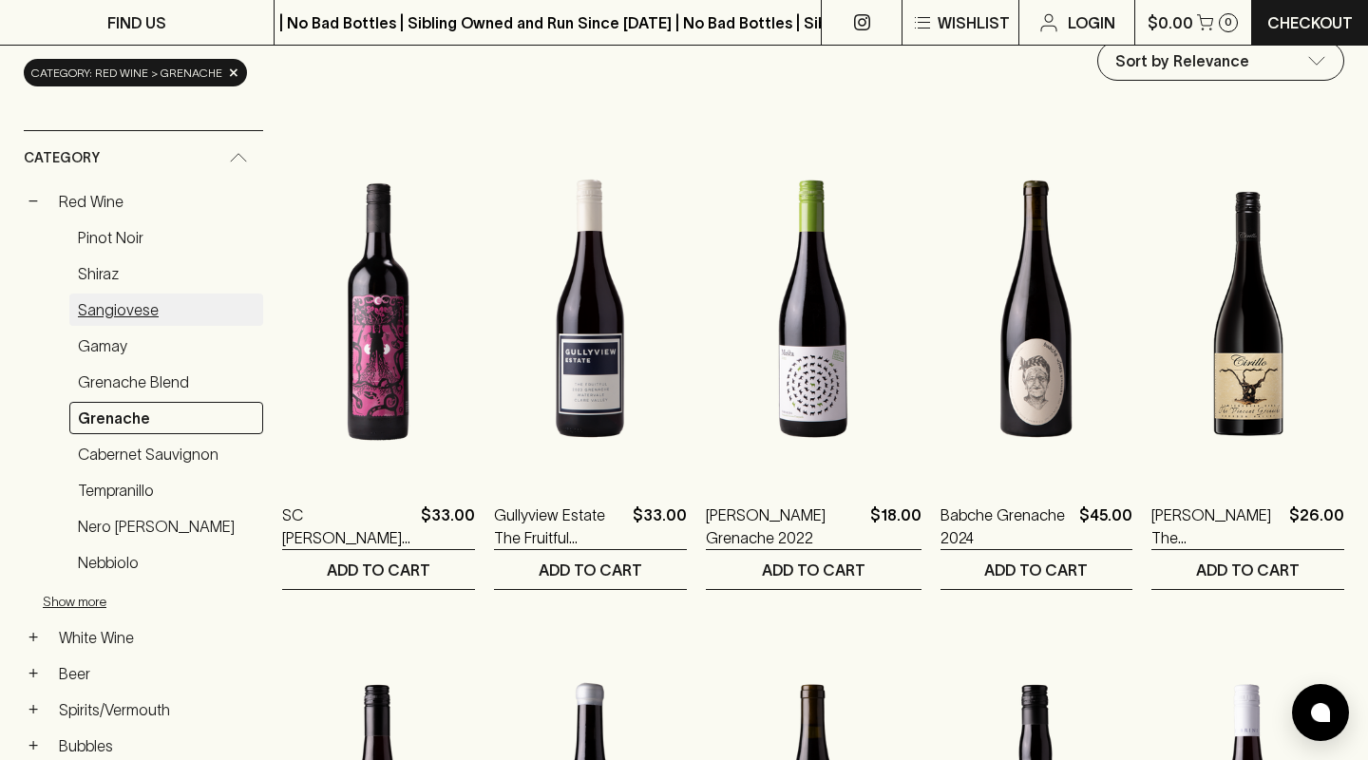
click at [143, 312] on link "Sangiovese" at bounding box center [166, 309] width 194 height 32
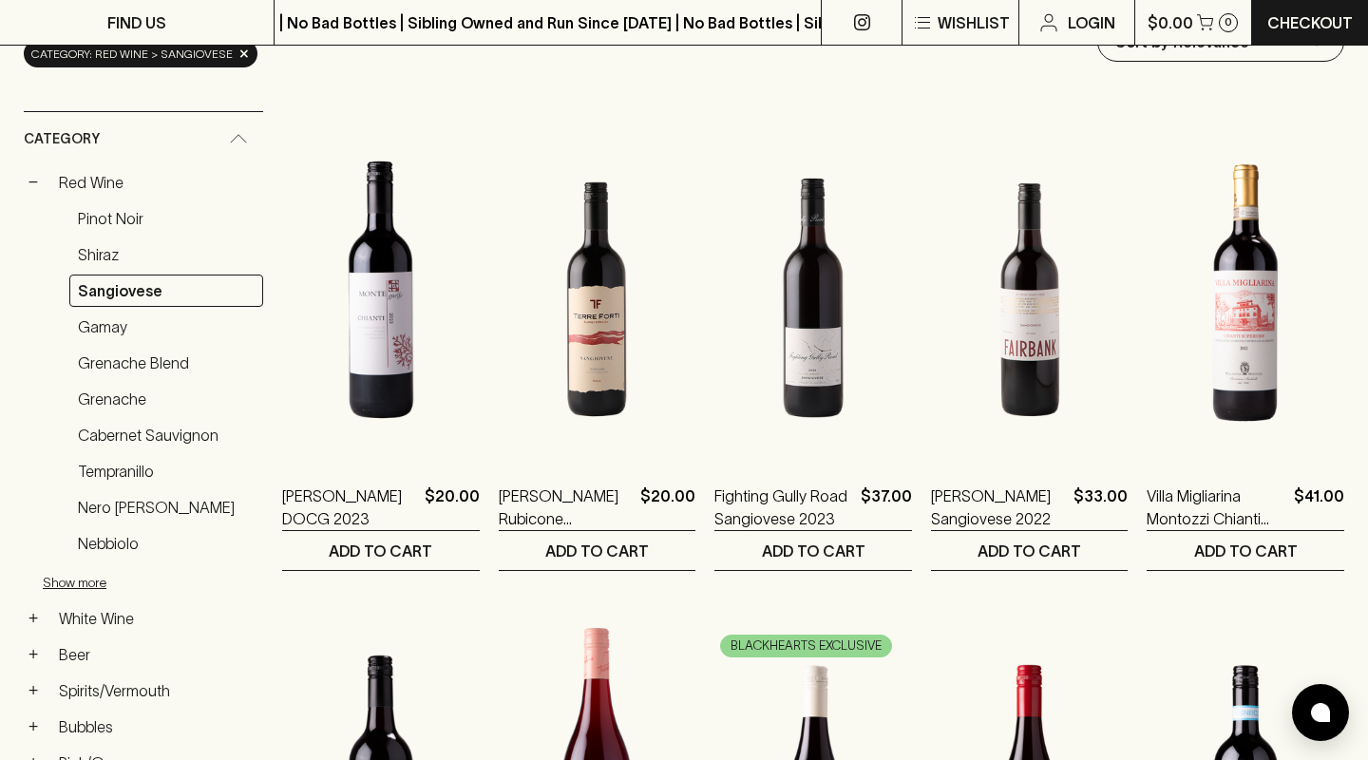
scroll to position [257, 0]
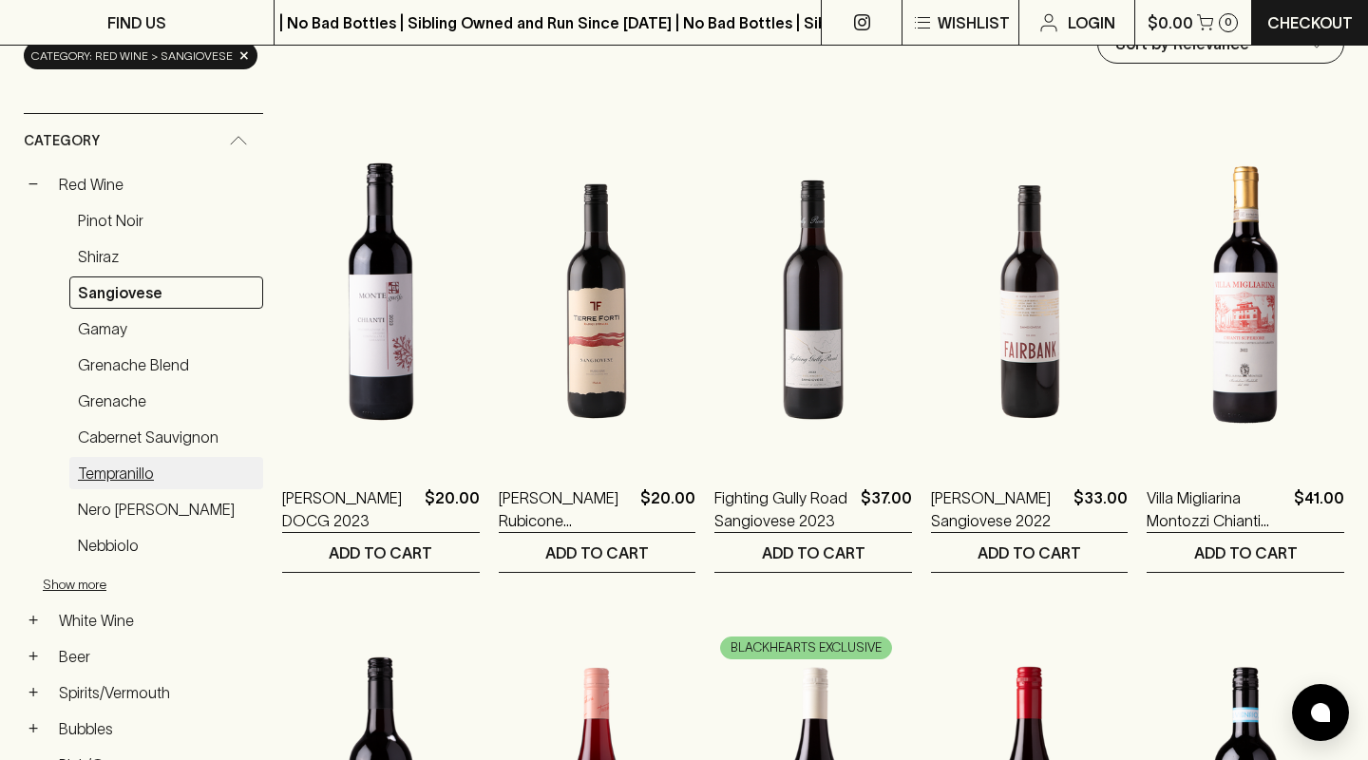
click at [135, 472] on link "Tempranillo" at bounding box center [166, 473] width 194 height 32
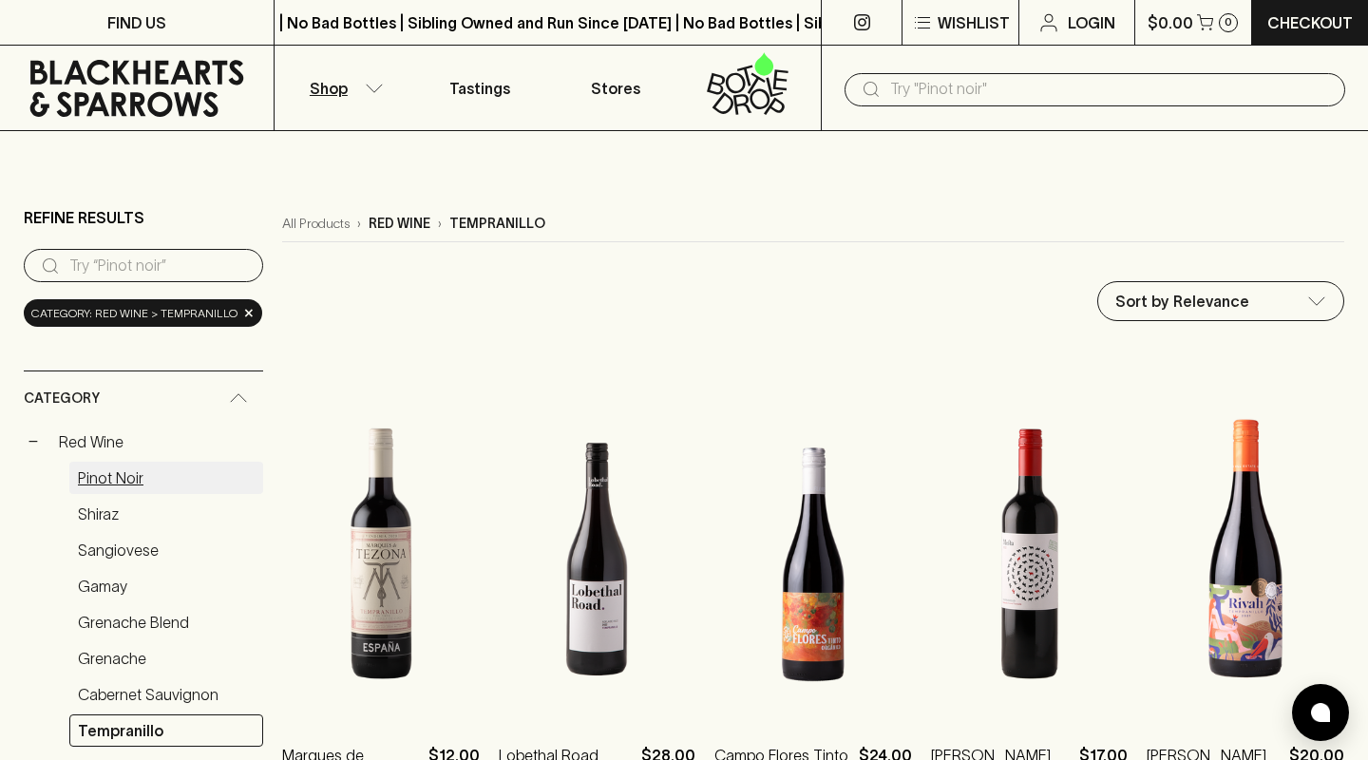
click at [125, 475] on link "Pinot Noir" at bounding box center [166, 478] width 194 height 32
